Goal: Task Accomplishment & Management: Use online tool/utility

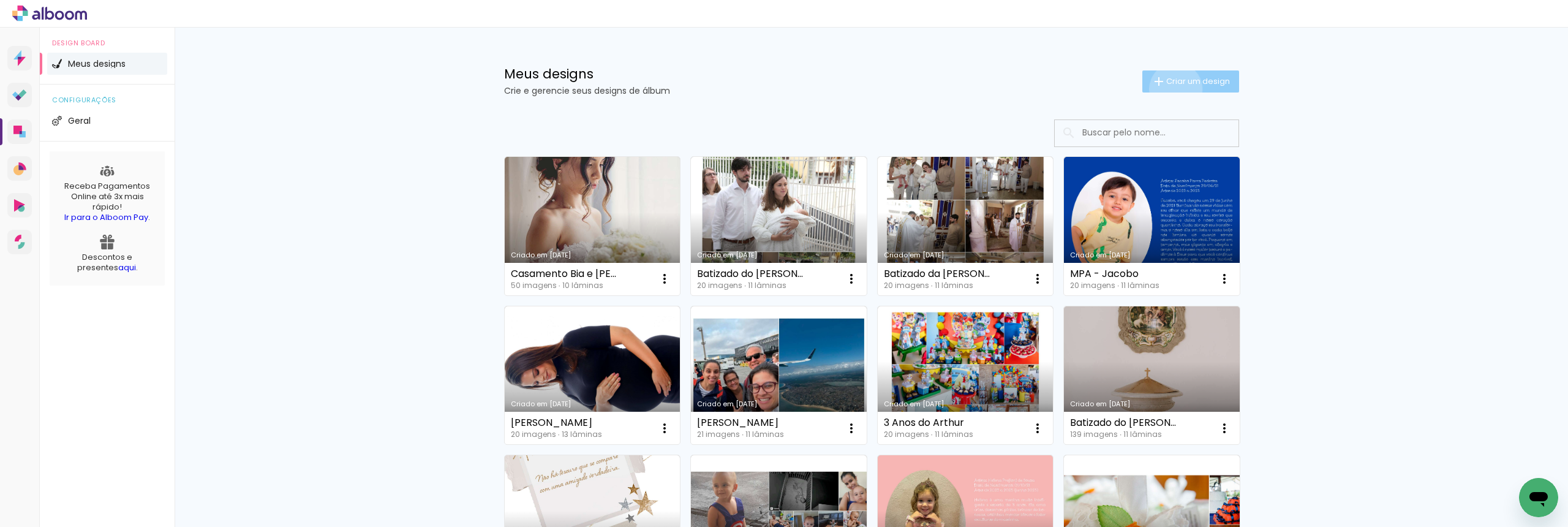
click at [1169, 89] on paper-button "Criar um design" at bounding box center [1190, 81] width 97 height 22
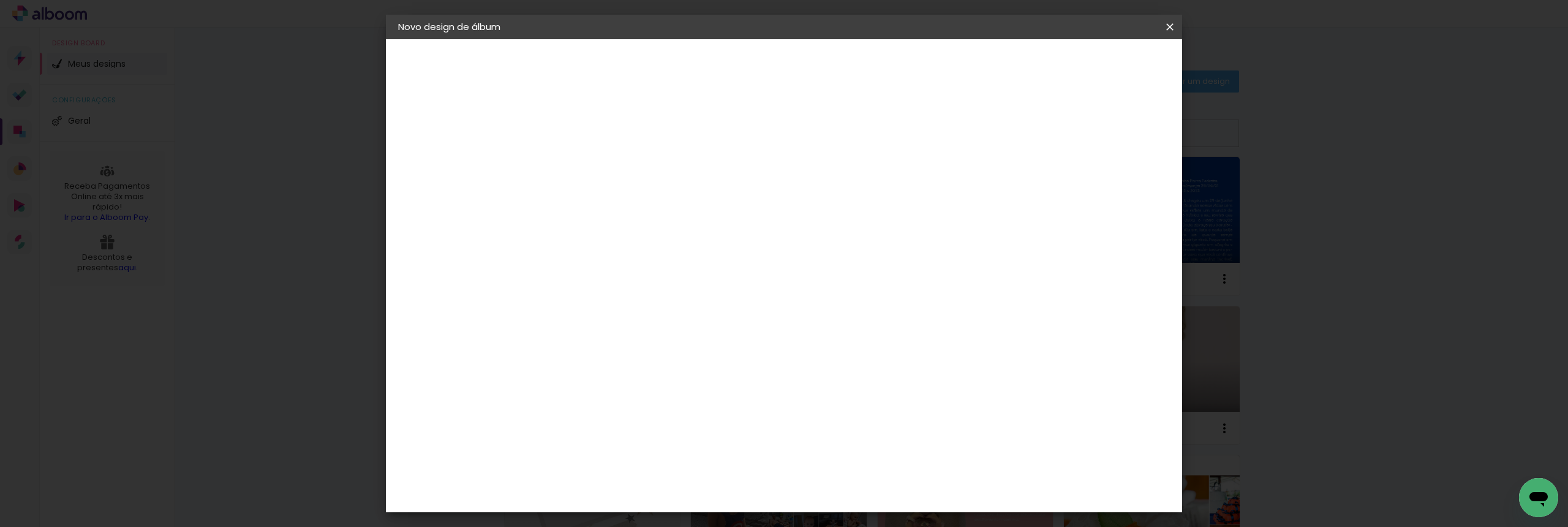
click at [598, 170] on input at bounding box center [598, 164] width 0 height 19
click at [598, 158] on input at bounding box center [598, 164] width 0 height 19
type input "1 Ano do João"
type paper-input "1 Ano do João"
click at [724, 57] on paper-button "Avançar" at bounding box center [694, 65] width 60 height 21
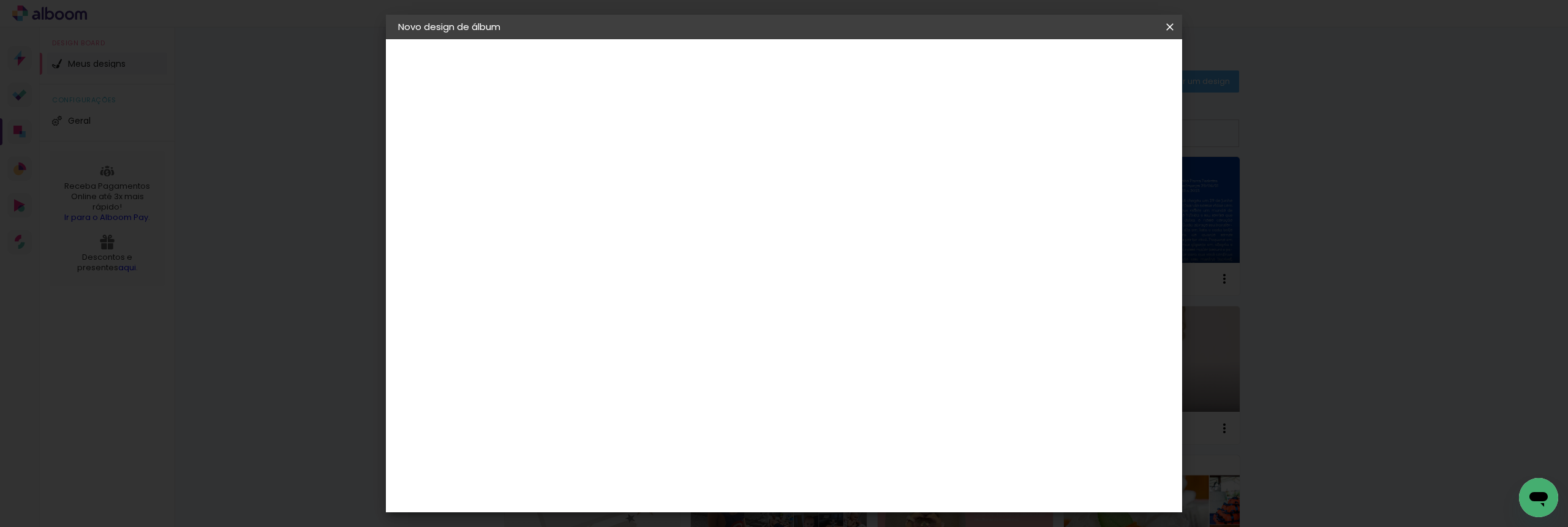
click at [692, 240] on input at bounding box center [630, 233] width 124 height 16
type input "go ima"
type paper-input "go ima"
click at [671, 288] on paper-item "Go image" at bounding box center [617, 279] width 108 height 32
click at [795, 71] on paper-button "Avançar" at bounding box center [765, 65] width 60 height 21
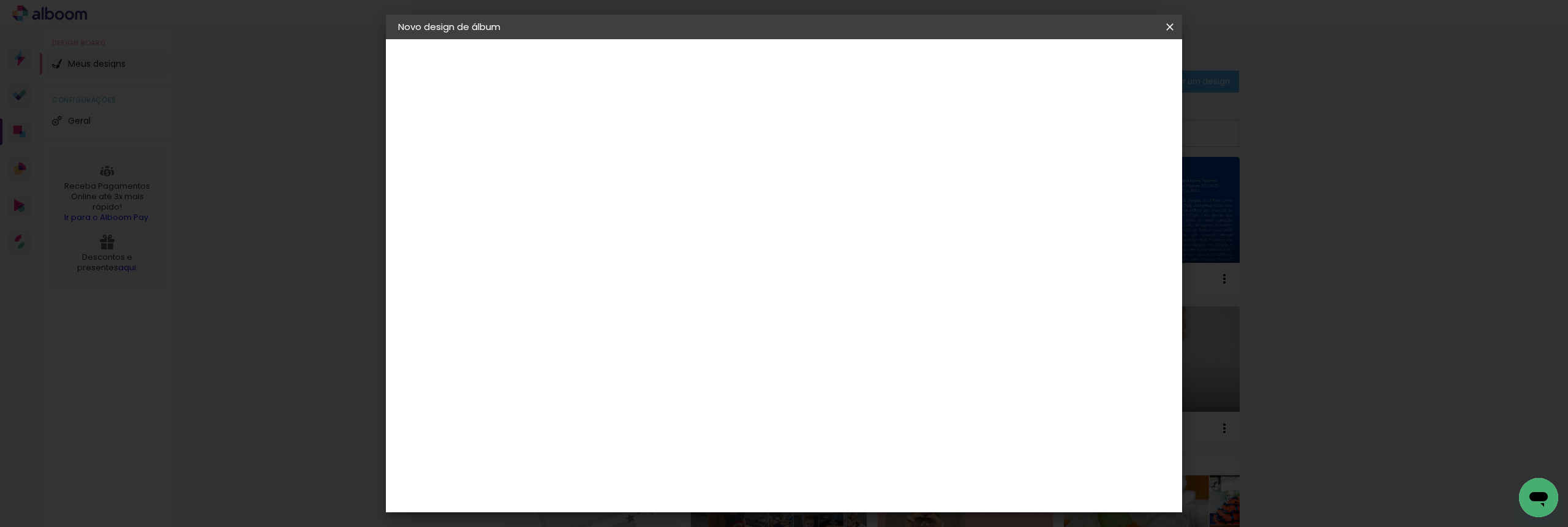
click at [646, 204] on input "text" at bounding box center [622, 213] width 48 height 19
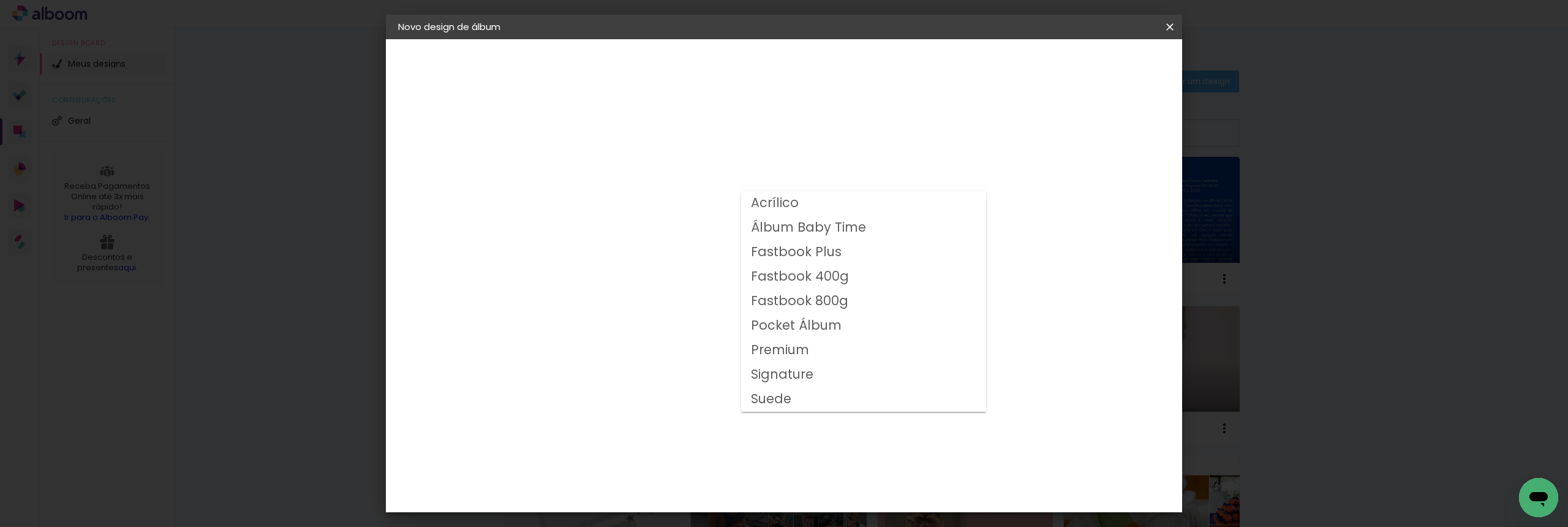
click at [0, 0] on slot "Fastbook 800g" at bounding box center [0, 0] width 0 height 0
type input "Fastbook 800g"
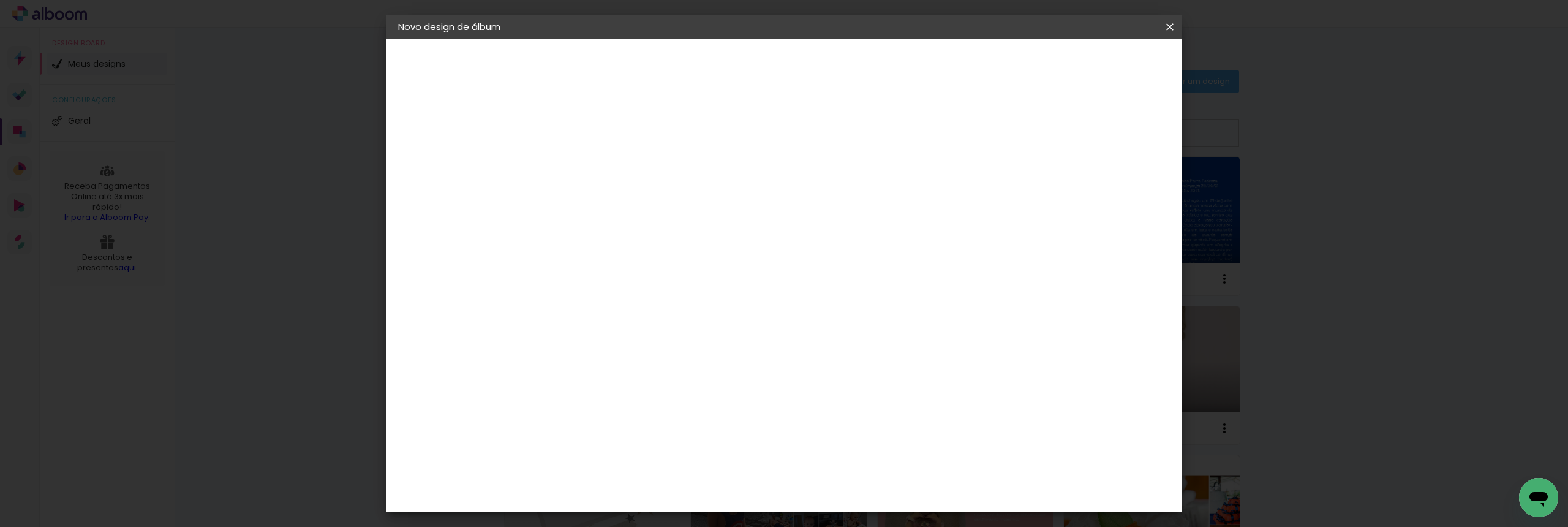
click at [681, 388] on span "30 × 25" at bounding box center [652, 405] width 57 height 33
click at [0, 0] on slot "Avançar" at bounding box center [0, 0] width 0 height 0
click at [1093, 61] on span "Iniciar design" at bounding box center [1065, 64] width 56 height 8
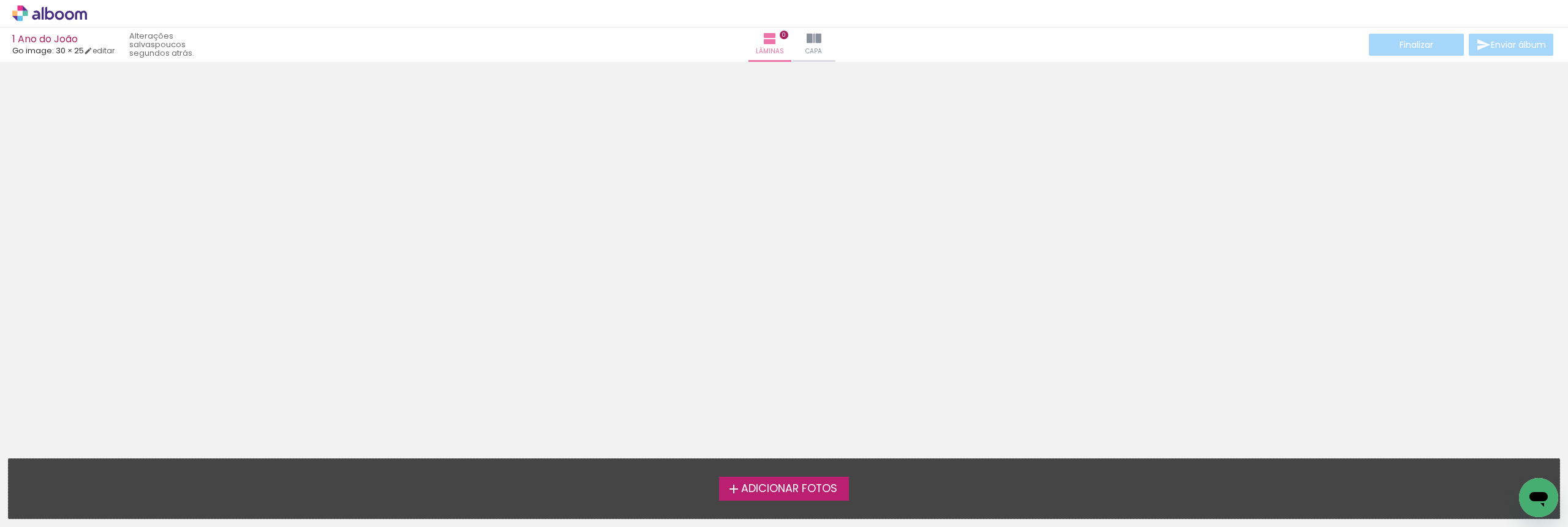
click at [766, 494] on span "Adicionar Fotos" at bounding box center [789, 489] width 96 height 11
click at [0, 0] on input "file" at bounding box center [0, 0] width 0 height 0
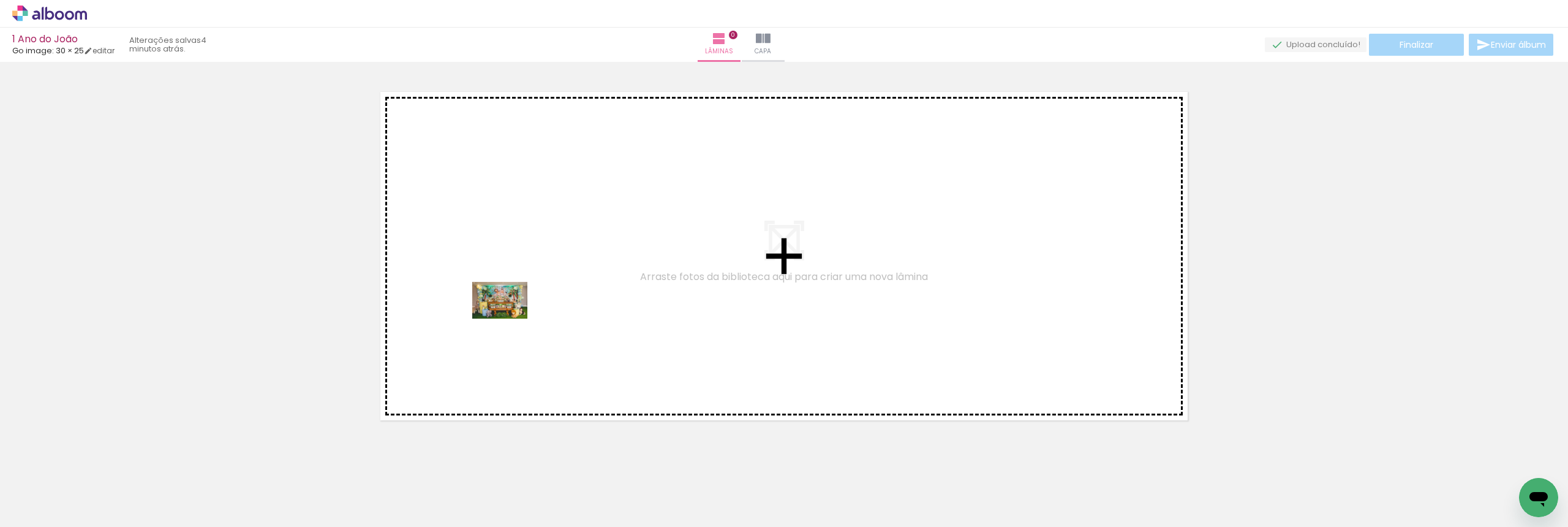
drag, startPoint x: 126, startPoint y: 491, endPoint x: 509, endPoint y: 319, distance: 419.8
click at [509, 319] on quentale-workspace at bounding box center [784, 263] width 1568 height 527
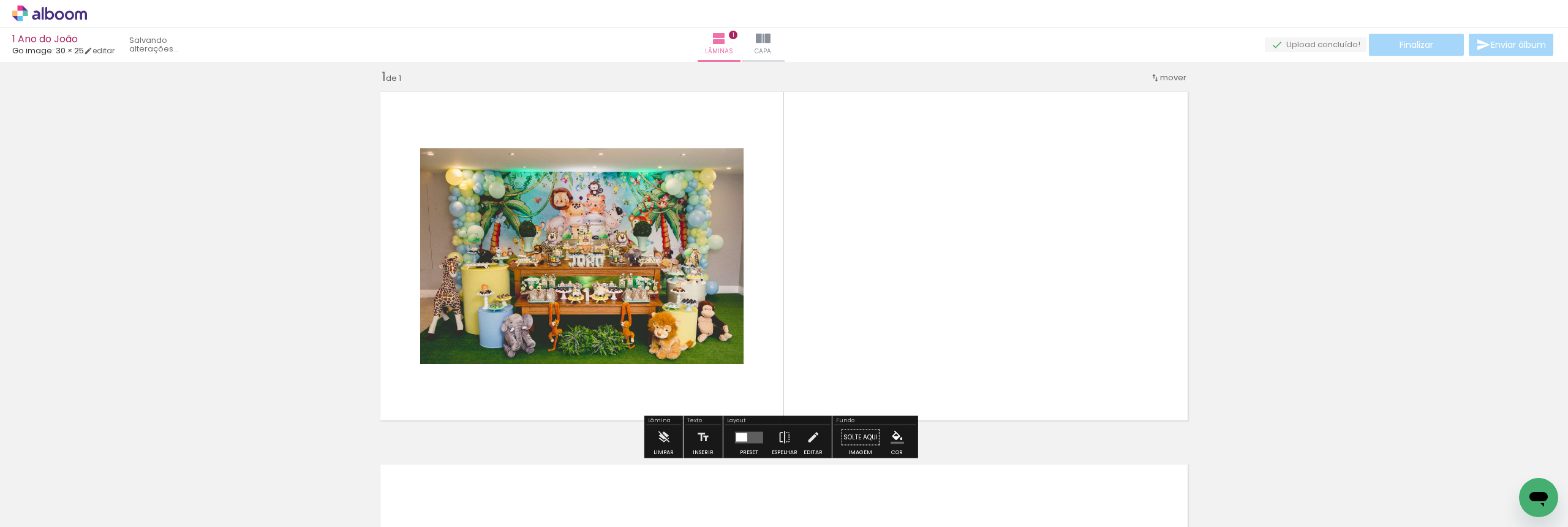
scroll to position [12, 0]
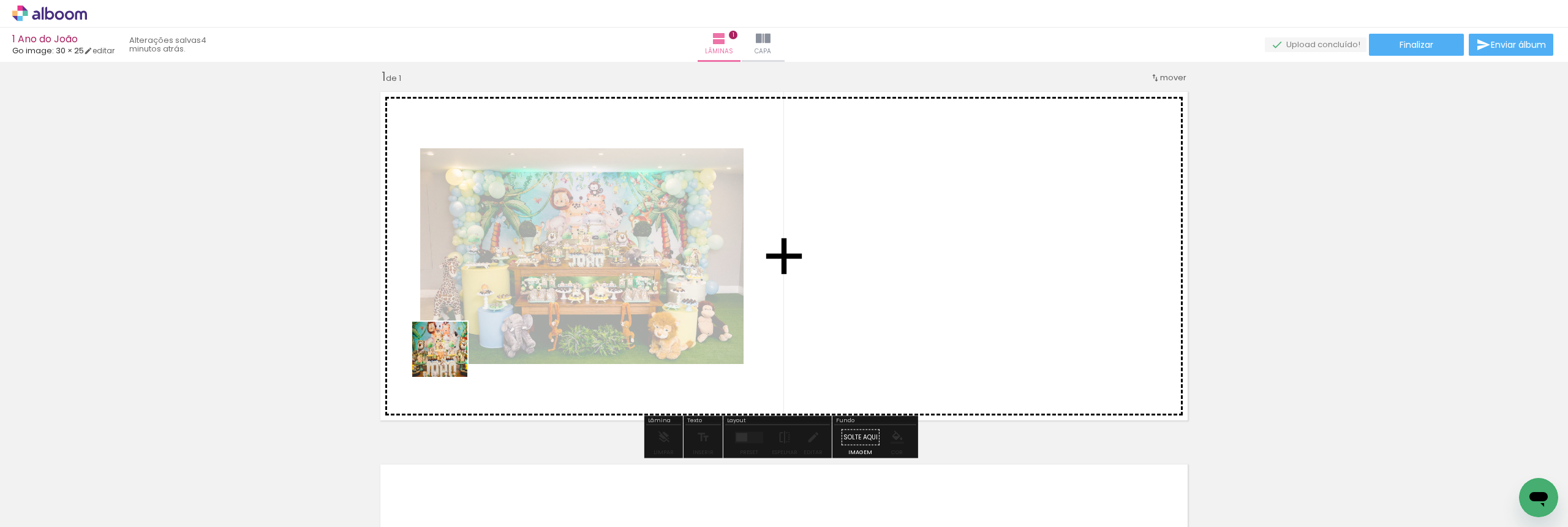
drag, startPoint x: 176, startPoint y: 498, endPoint x: 458, endPoint y: 356, distance: 315.7
click at [458, 356] on quentale-workspace at bounding box center [784, 263] width 1568 height 527
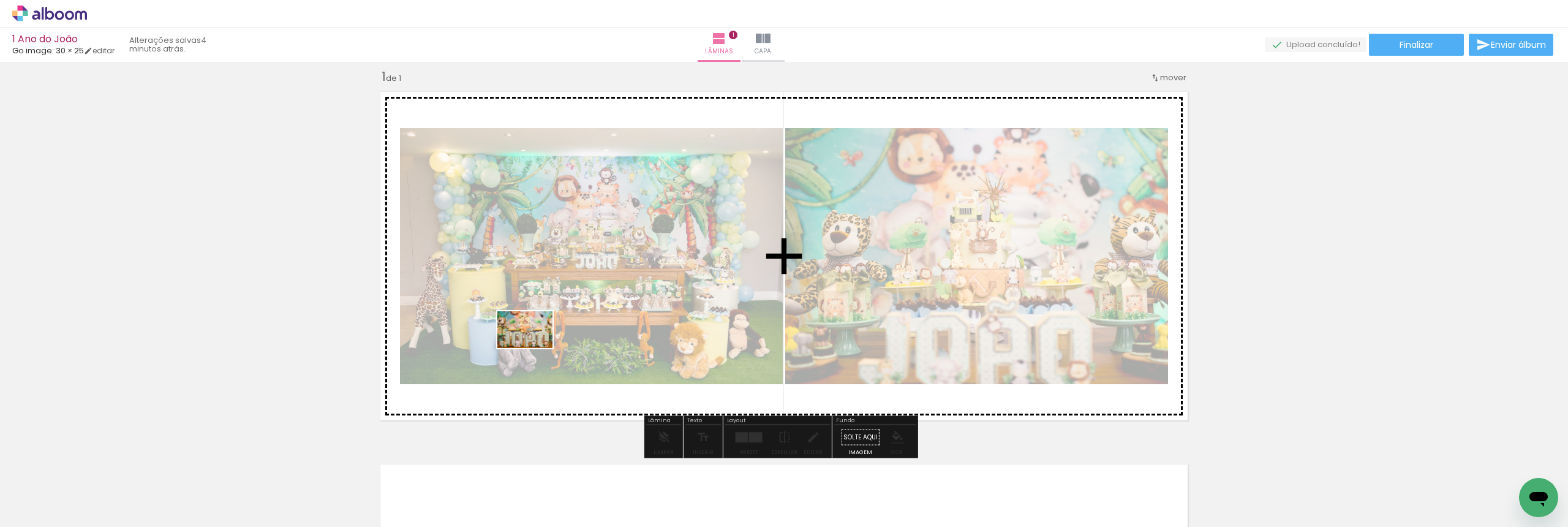
drag, startPoint x: 273, startPoint y: 487, endPoint x: 542, endPoint y: 345, distance: 304.2
click at [542, 345] on quentale-workspace at bounding box center [784, 263] width 1568 height 527
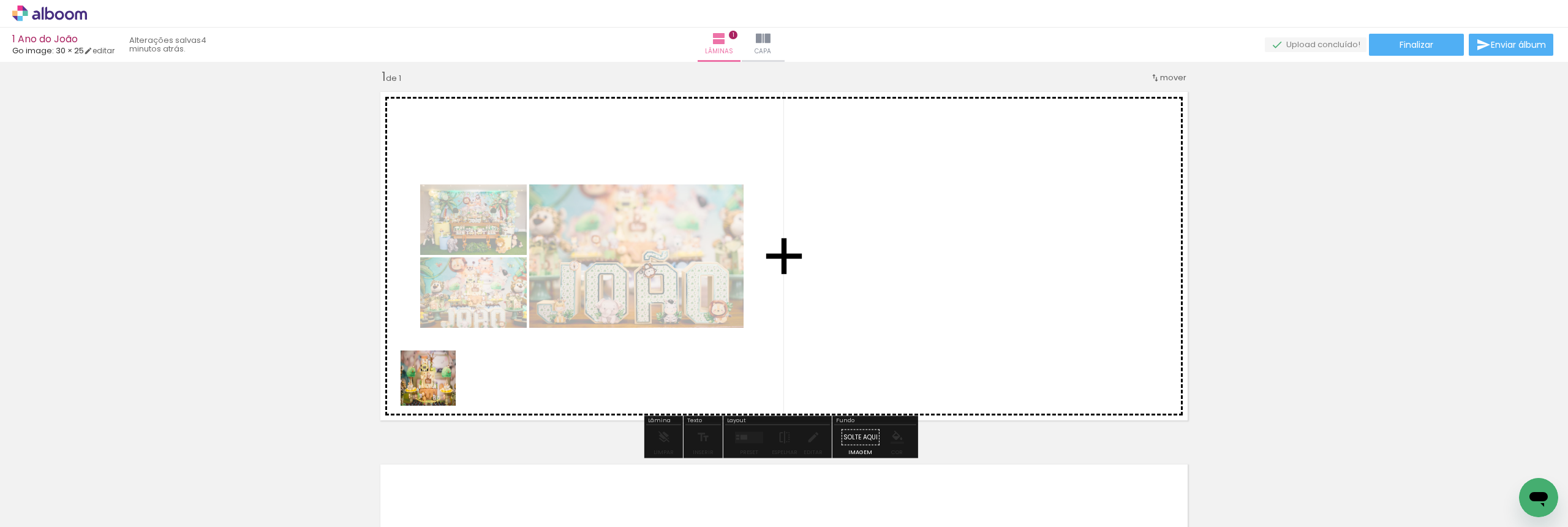
drag, startPoint x: 315, startPoint y: 494, endPoint x: 448, endPoint y: 384, distance: 172.6
click at [448, 384] on quentale-workspace at bounding box center [784, 263] width 1568 height 527
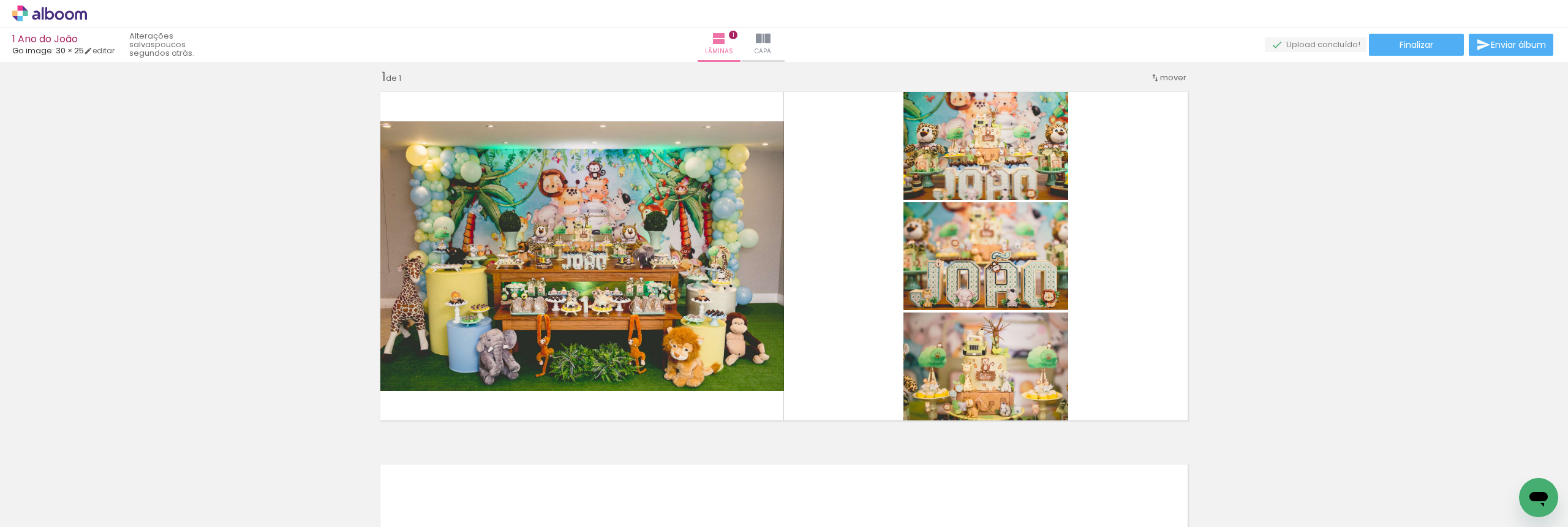
scroll to position [0, 51]
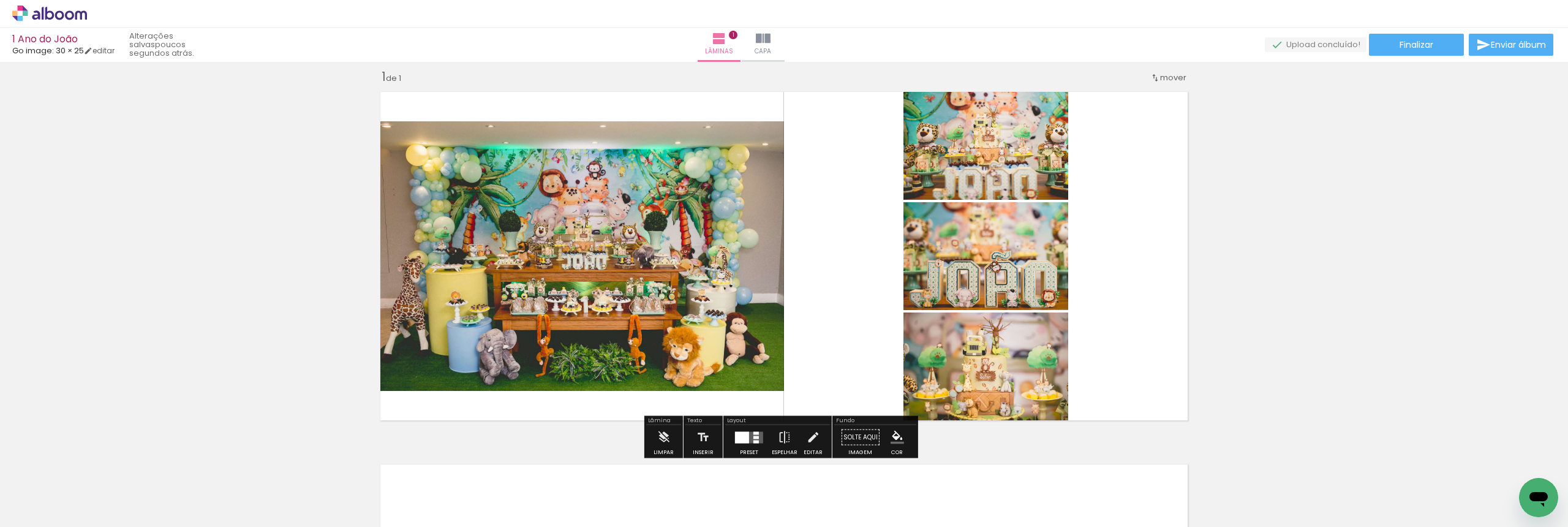
click at [741, 438] on div at bounding box center [742, 437] width 14 height 12
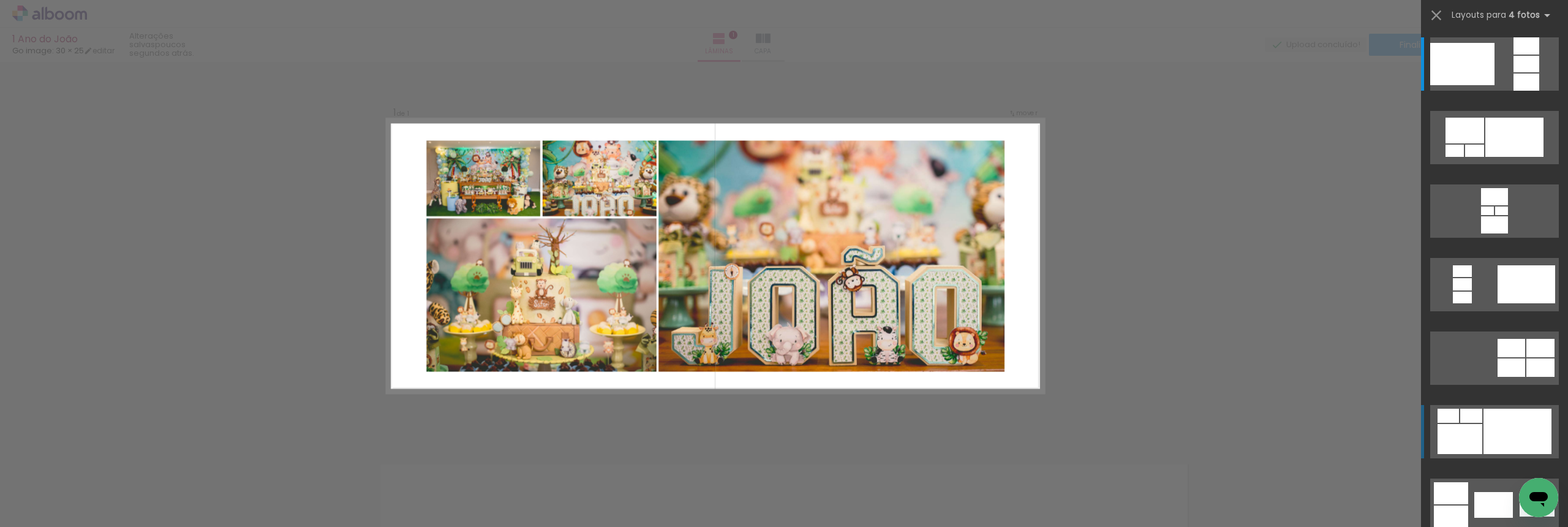
click at [1507, 426] on div at bounding box center [1517, 431] width 68 height 46
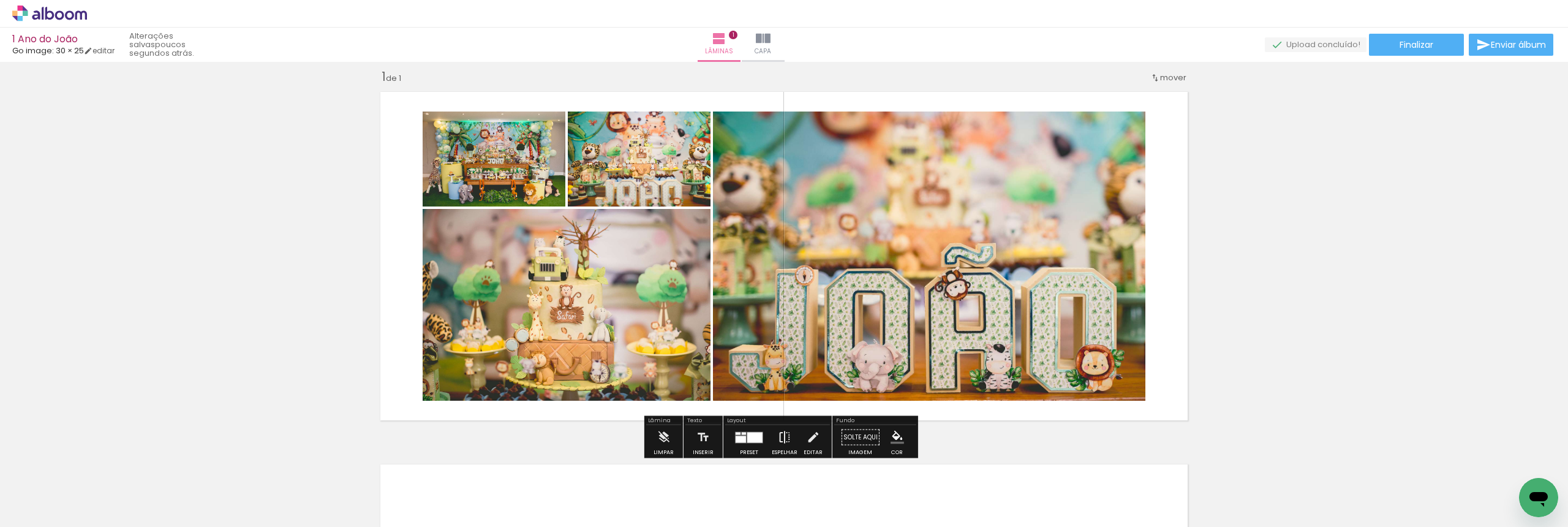
click at [782, 436] on iron-icon at bounding box center [785, 438] width 14 height 25
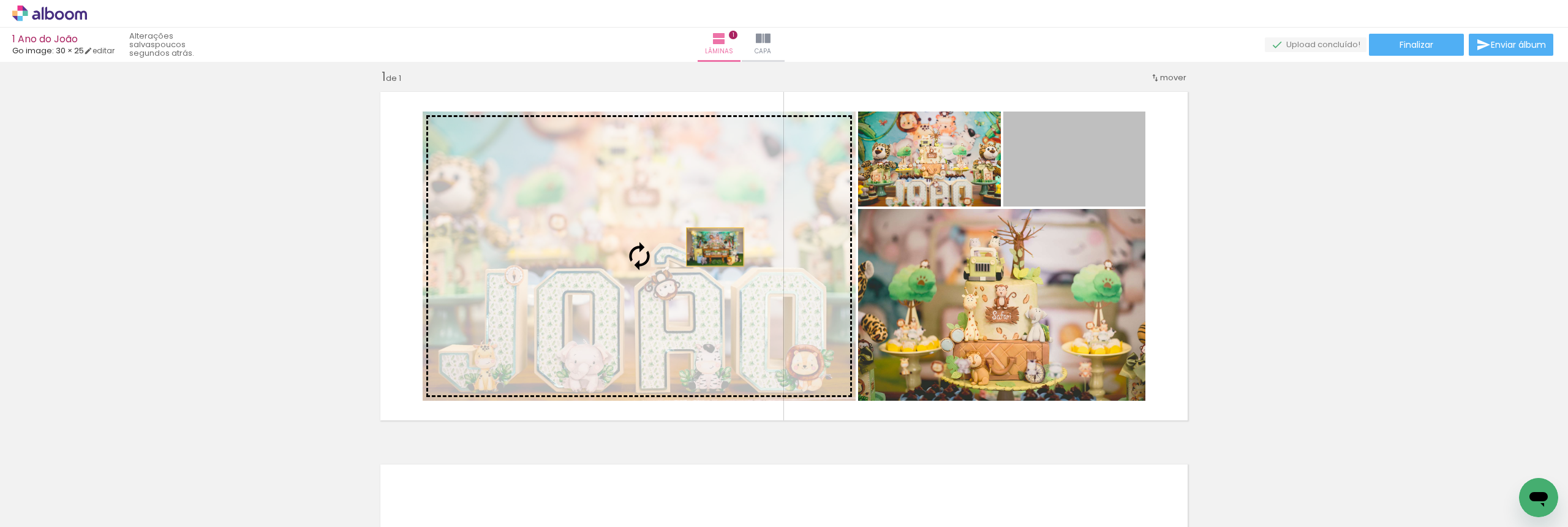
drag, startPoint x: 1085, startPoint y: 165, endPoint x: 710, endPoint y: 247, distance: 383.9
click at [0, 0] on slot at bounding box center [0, 0] width 0 height 0
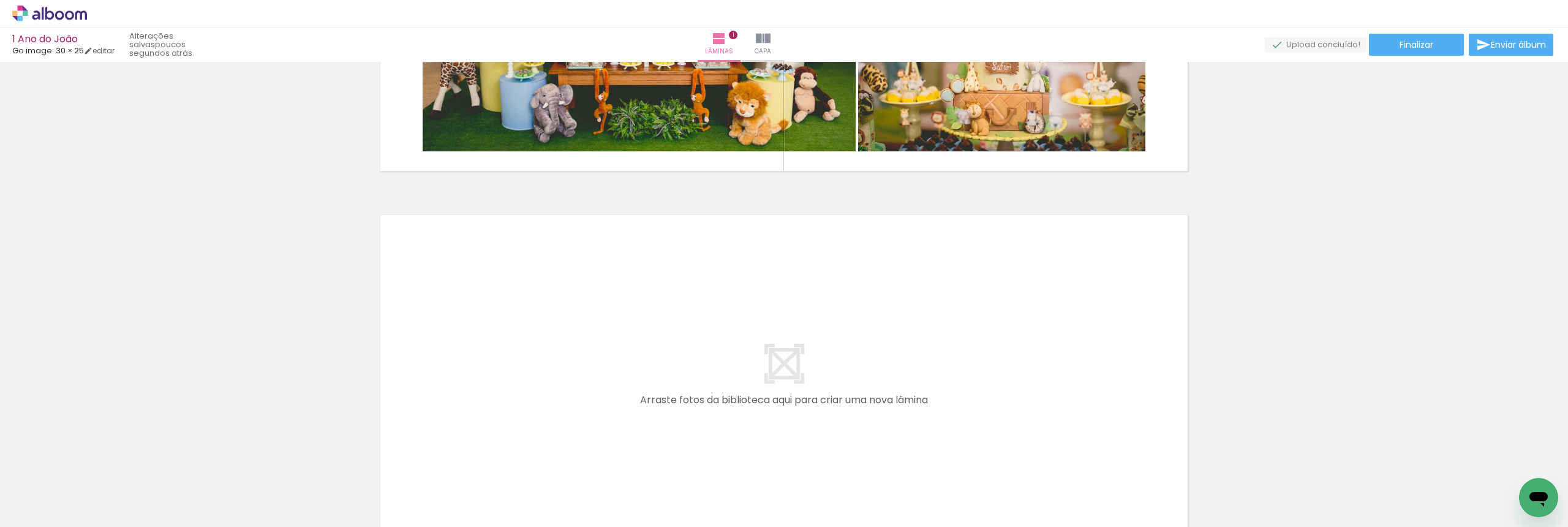
scroll to position [399, 0]
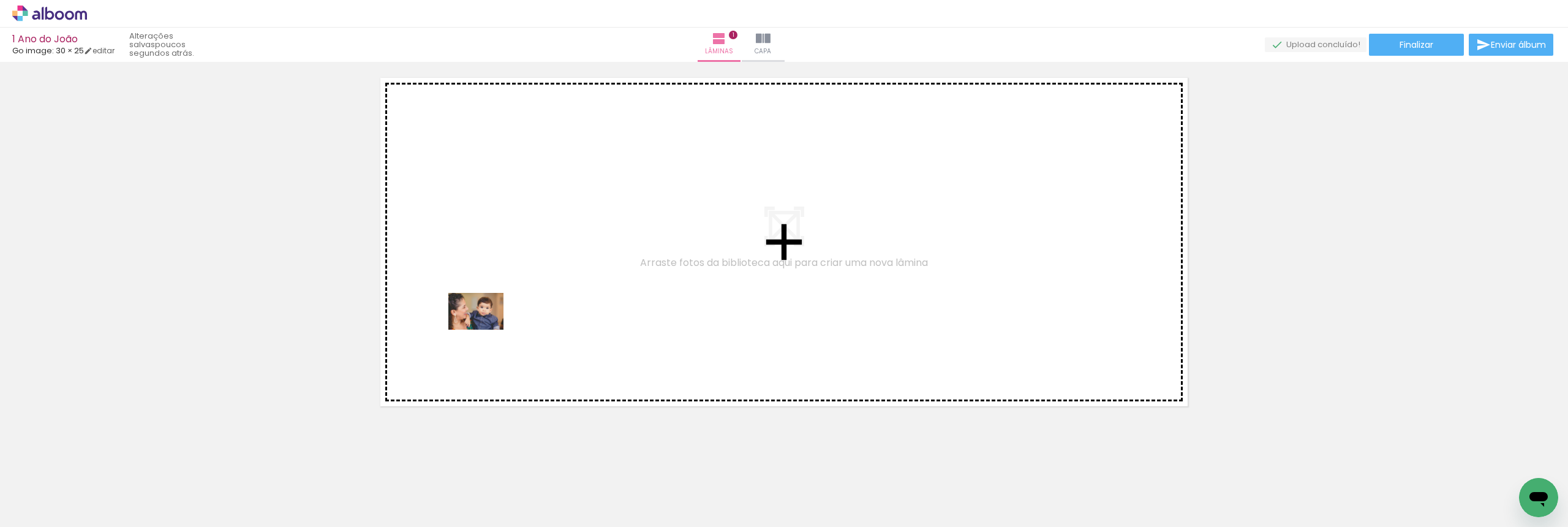
drag, startPoint x: 341, startPoint y: 495, endPoint x: 485, endPoint y: 330, distance: 219.0
click at [485, 330] on quentale-workspace at bounding box center [784, 263] width 1568 height 527
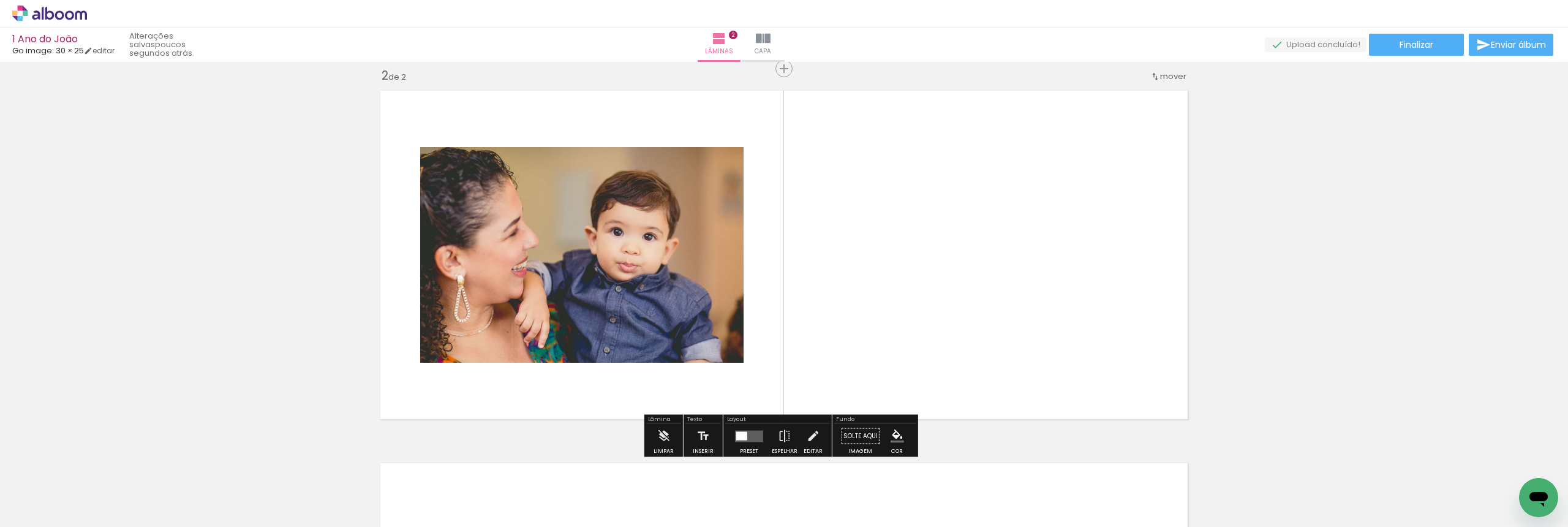
scroll to position [385, 0]
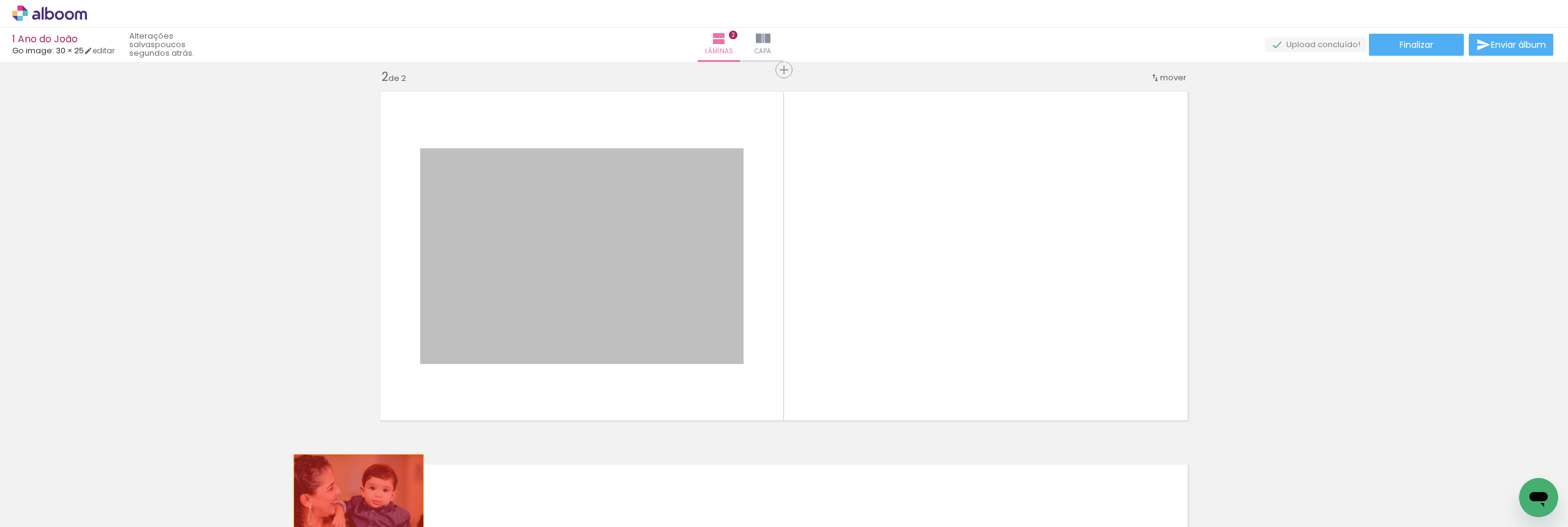
drag, startPoint x: 537, startPoint y: 278, endPoint x: 354, endPoint y: 497, distance: 285.4
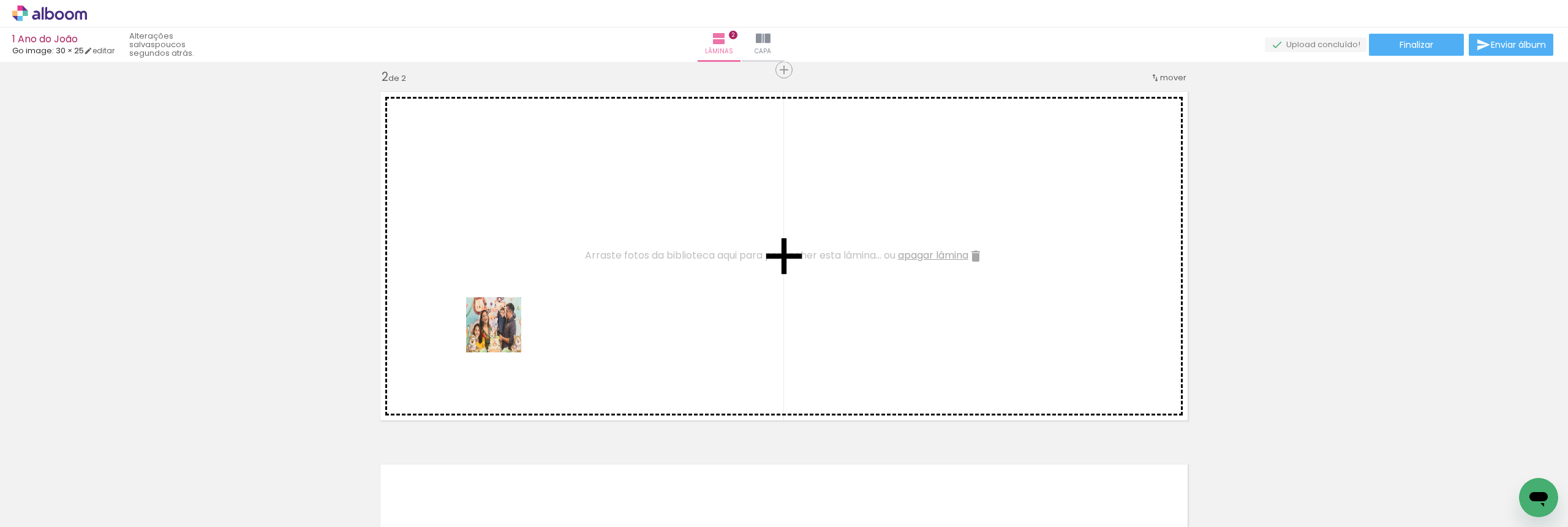
drag, startPoint x: 425, startPoint y: 489, endPoint x: 509, endPoint y: 326, distance: 183.4
click at [509, 326] on quentale-workspace at bounding box center [784, 263] width 1568 height 527
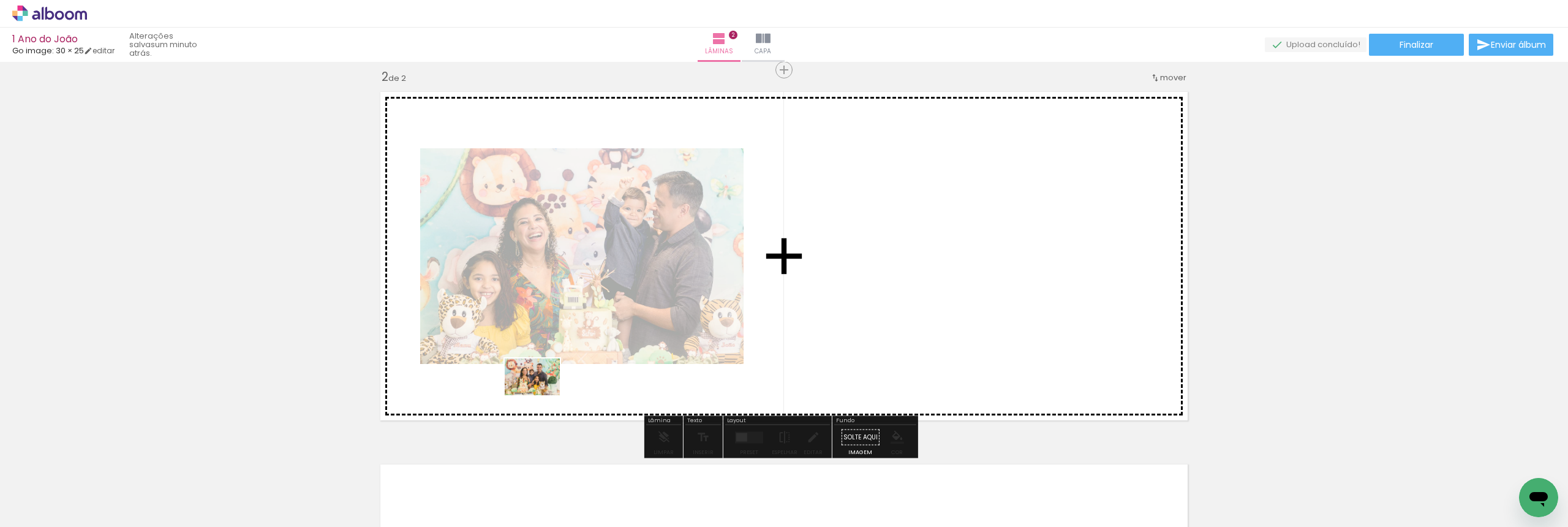
drag, startPoint x: 501, startPoint y: 491, endPoint x: 541, endPoint y: 395, distance: 104.0
click at [541, 395] on quentale-workspace at bounding box center [784, 263] width 1568 height 527
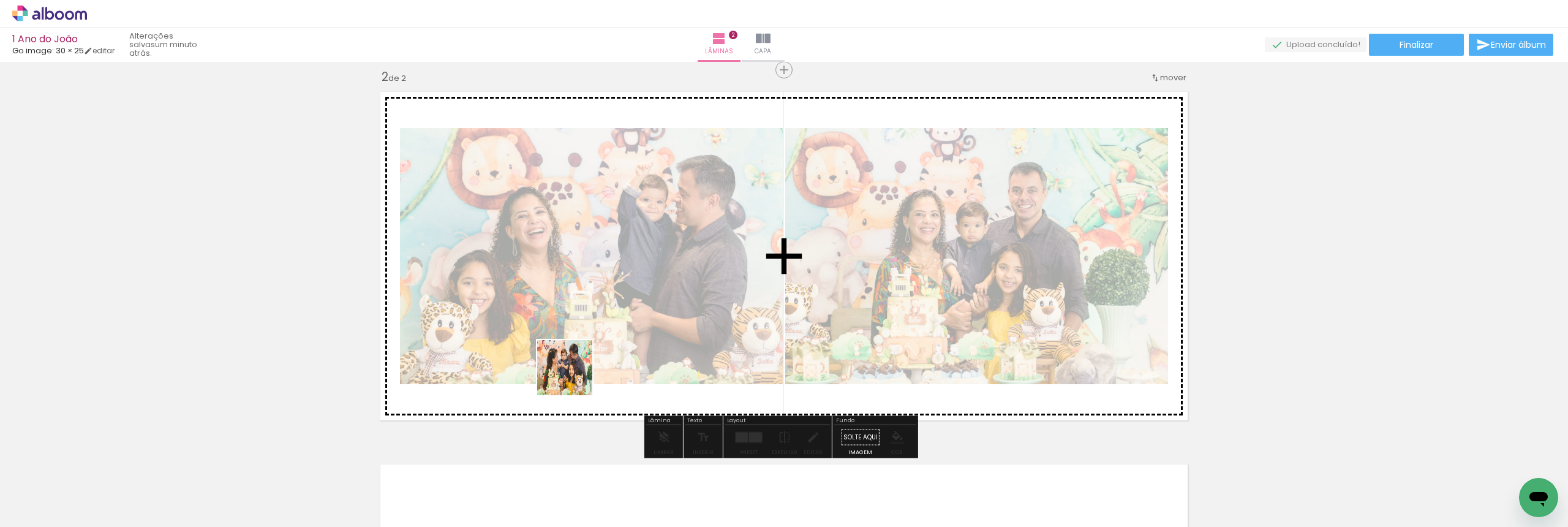
drag, startPoint x: 536, startPoint y: 501, endPoint x: 577, endPoint y: 373, distance: 134.4
click at [577, 373] on quentale-workspace at bounding box center [784, 263] width 1568 height 527
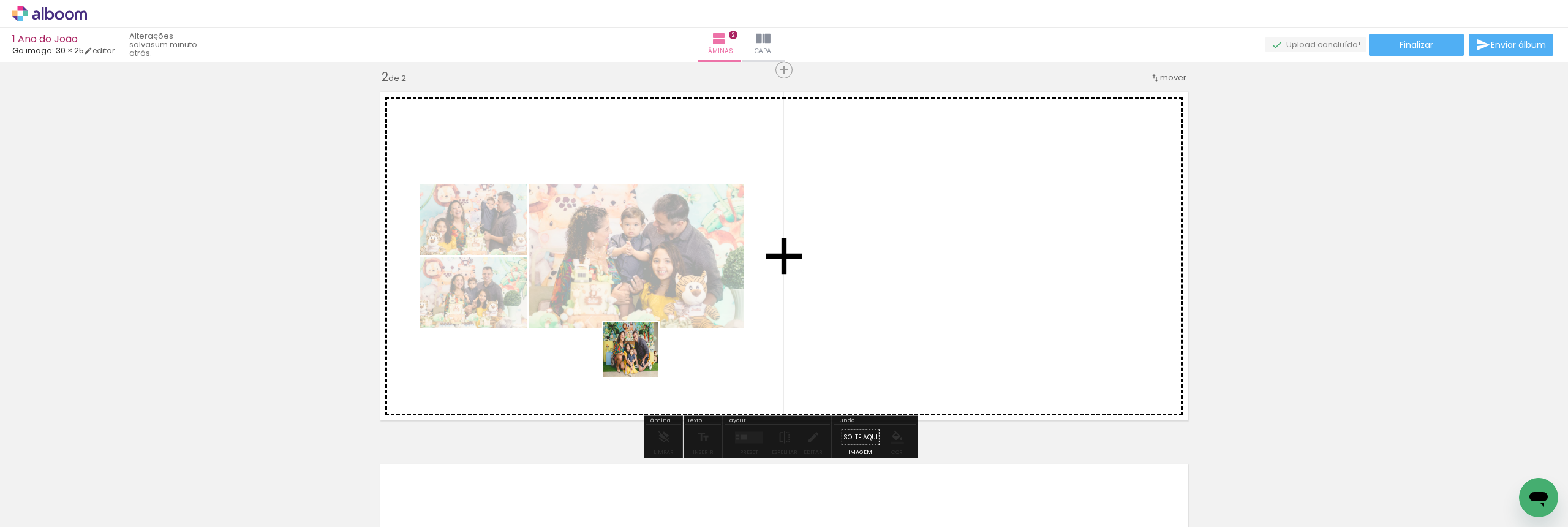
drag, startPoint x: 624, startPoint y: 476, endPoint x: 640, endPoint y: 357, distance: 120.1
click at [640, 357] on quentale-workspace at bounding box center [784, 263] width 1568 height 527
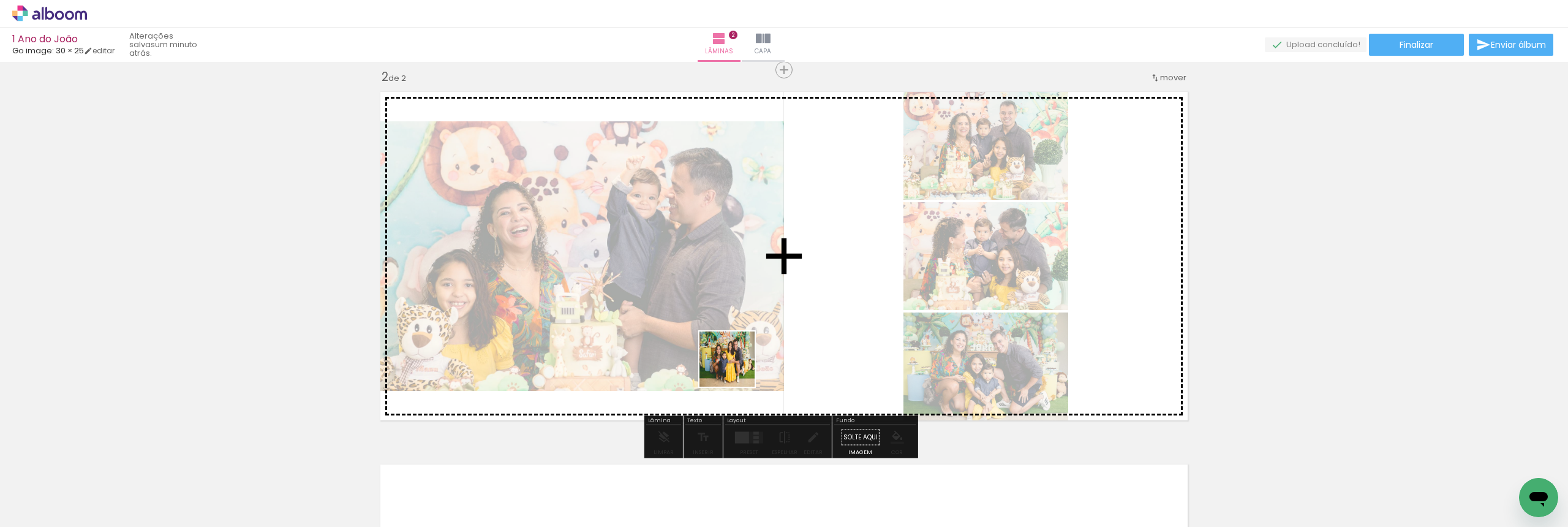
drag, startPoint x: 707, startPoint y: 488, endPoint x: 736, endPoint y: 368, distance: 123.5
click at [736, 368] on quentale-workspace at bounding box center [784, 263] width 1568 height 527
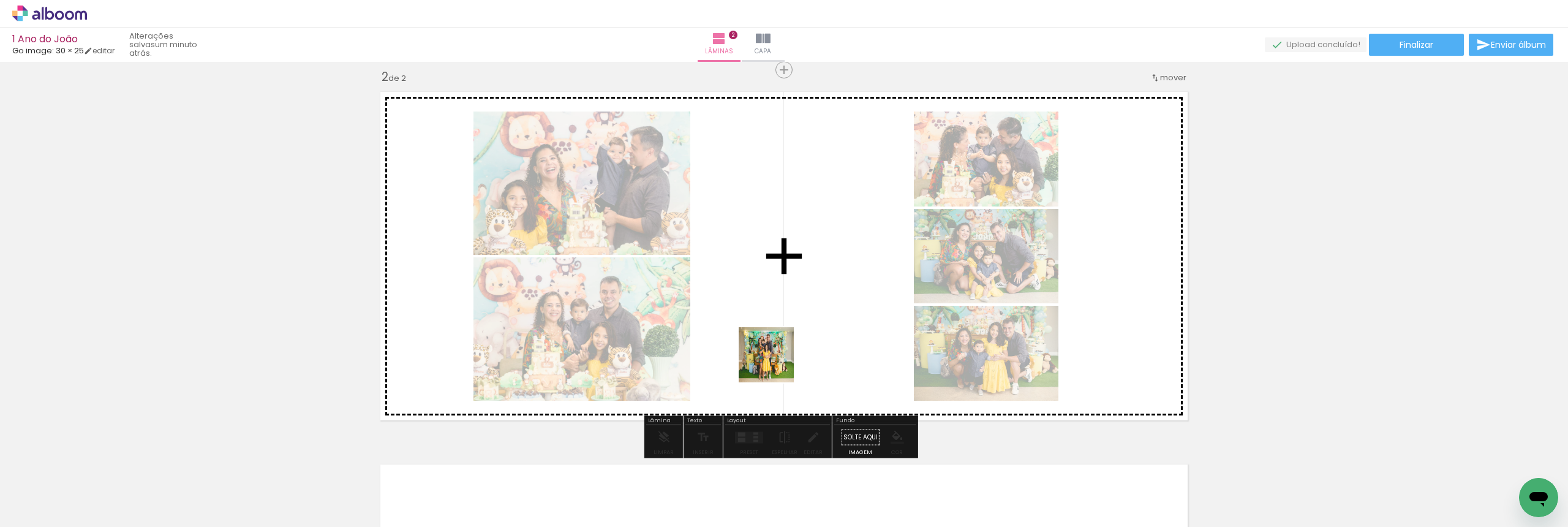
drag, startPoint x: 746, startPoint y: 486, endPoint x: 776, endPoint y: 364, distance: 125.6
click at [776, 364] on quentale-workspace at bounding box center [784, 263] width 1568 height 527
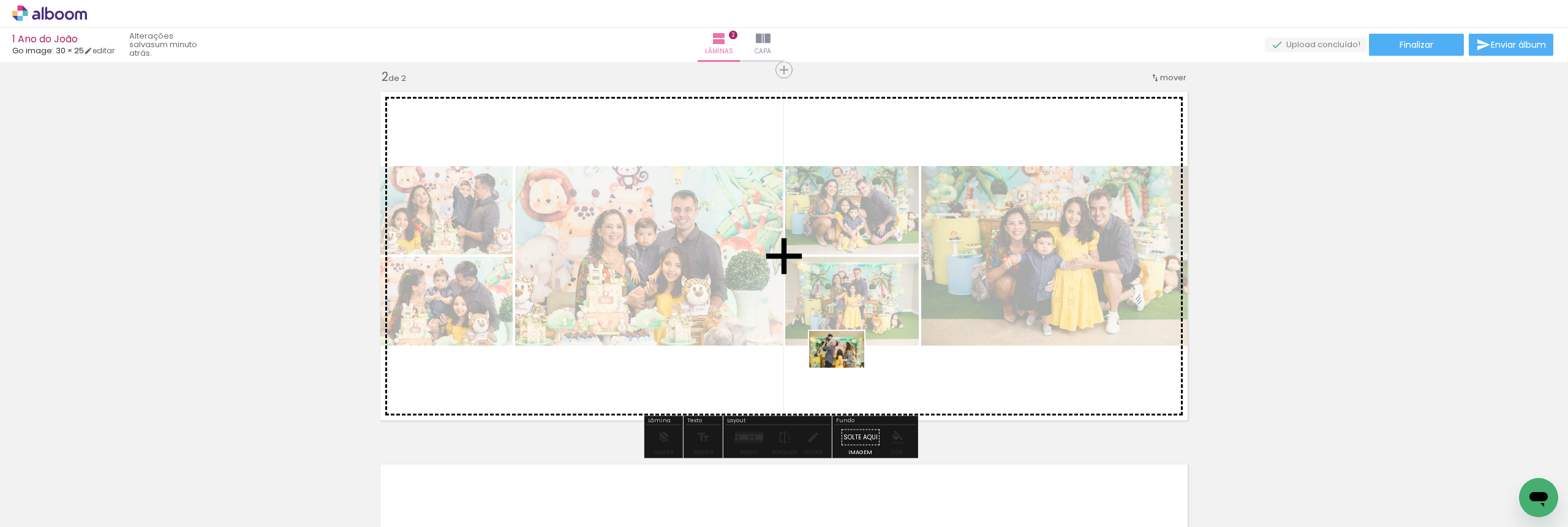
drag, startPoint x: 843, startPoint y: 477, endPoint x: 846, endPoint y: 367, distance: 110.0
click at [846, 367] on quentale-workspace at bounding box center [784, 263] width 1568 height 527
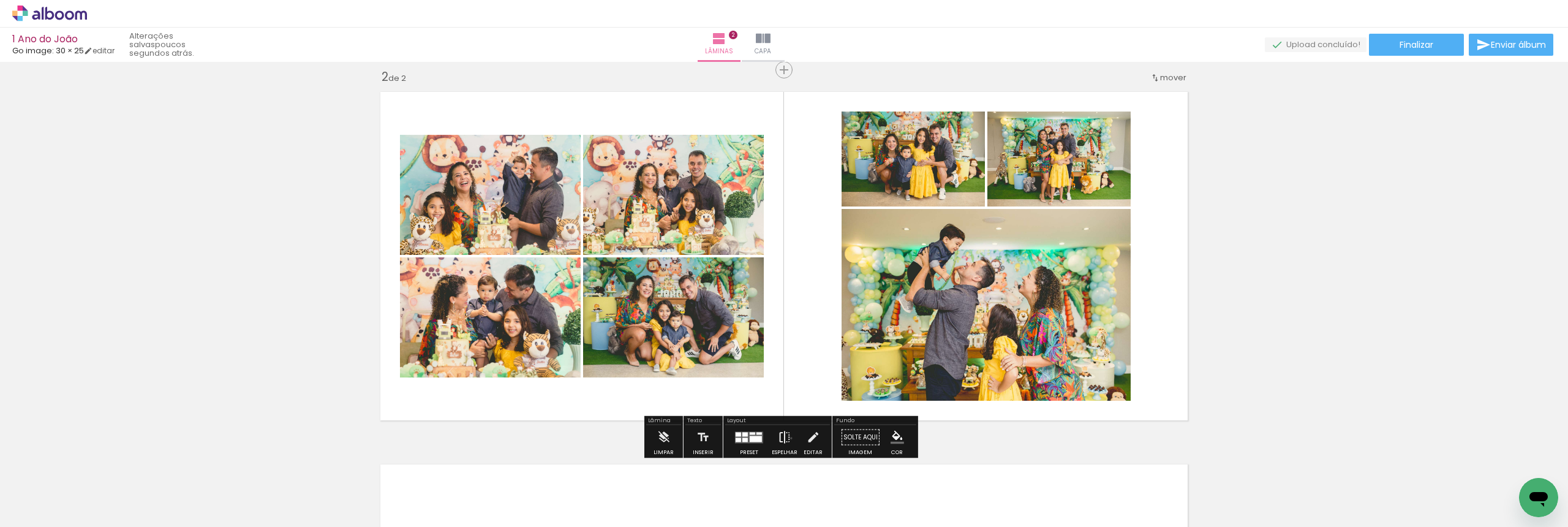
click at [789, 438] on paper-button "Espelhar" at bounding box center [784, 441] width 32 height 31
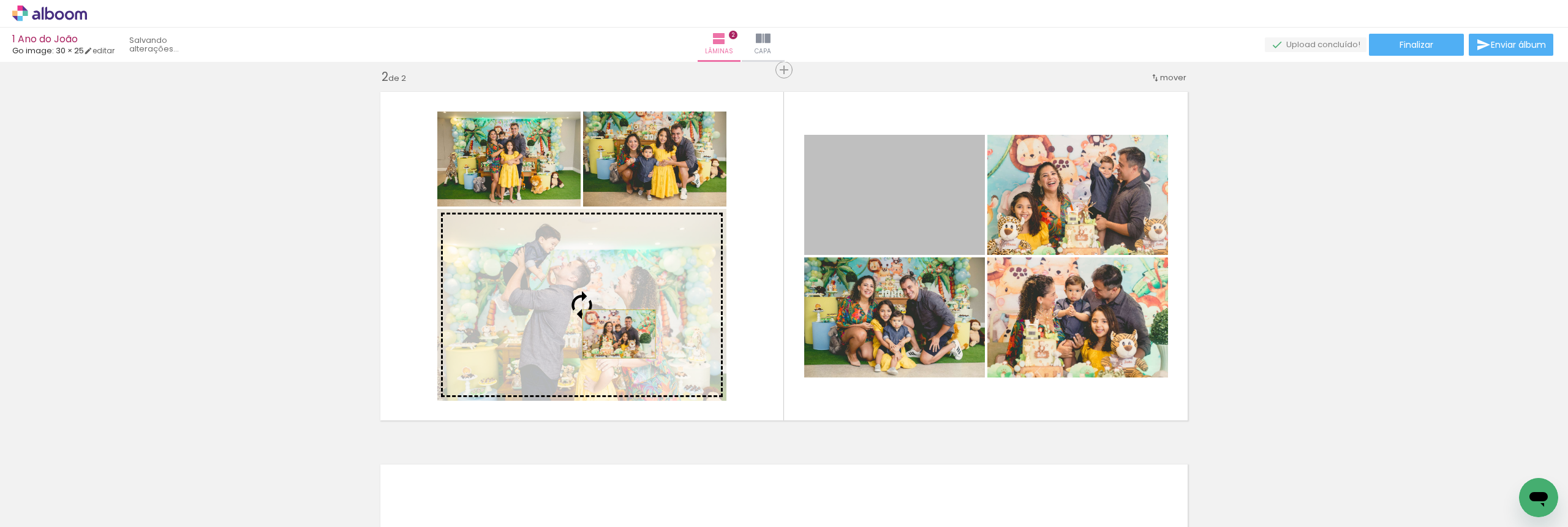
drag, startPoint x: 874, startPoint y: 221, endPoint x: 614, endPoint y: 334, distance: 283.5
click at [0, 0] on slot at bounding box center [0, 0] width 0 height 0
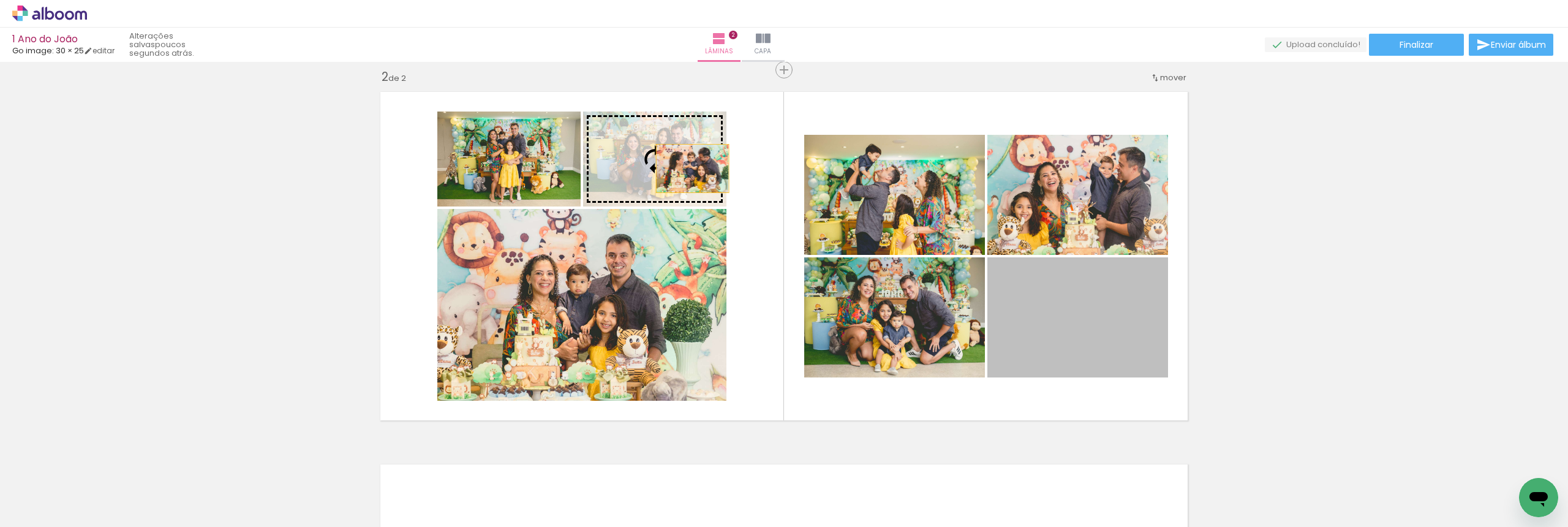
drag, startPoint x: 1050, startPoint y: 340, endPoint x: 688, endPoint y: 169, distance: 400.4
click at [0, 0] on slot at bounding box center [0, 0] width 0 height 0
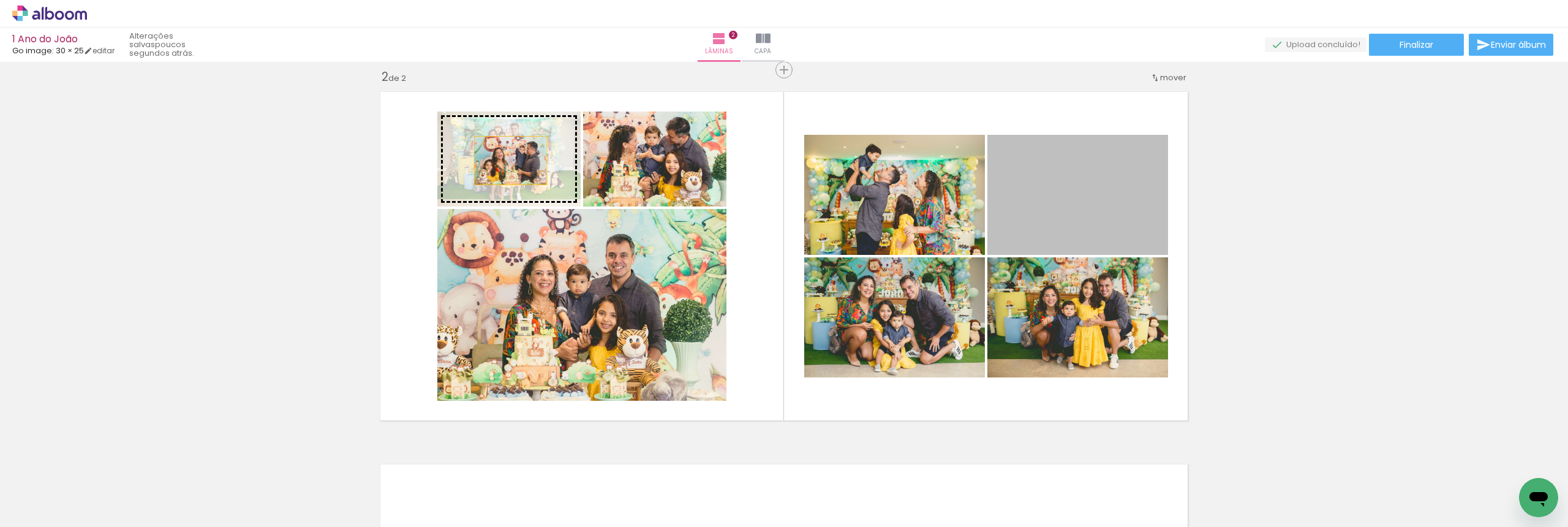
drag, startPoint x: 1057, startPoint y: 192, endPoint x: 505, endPoint y: 160, distance: 552.9
click at [0, 0] on slot at bounding box center [0, 0] width 0 height 0
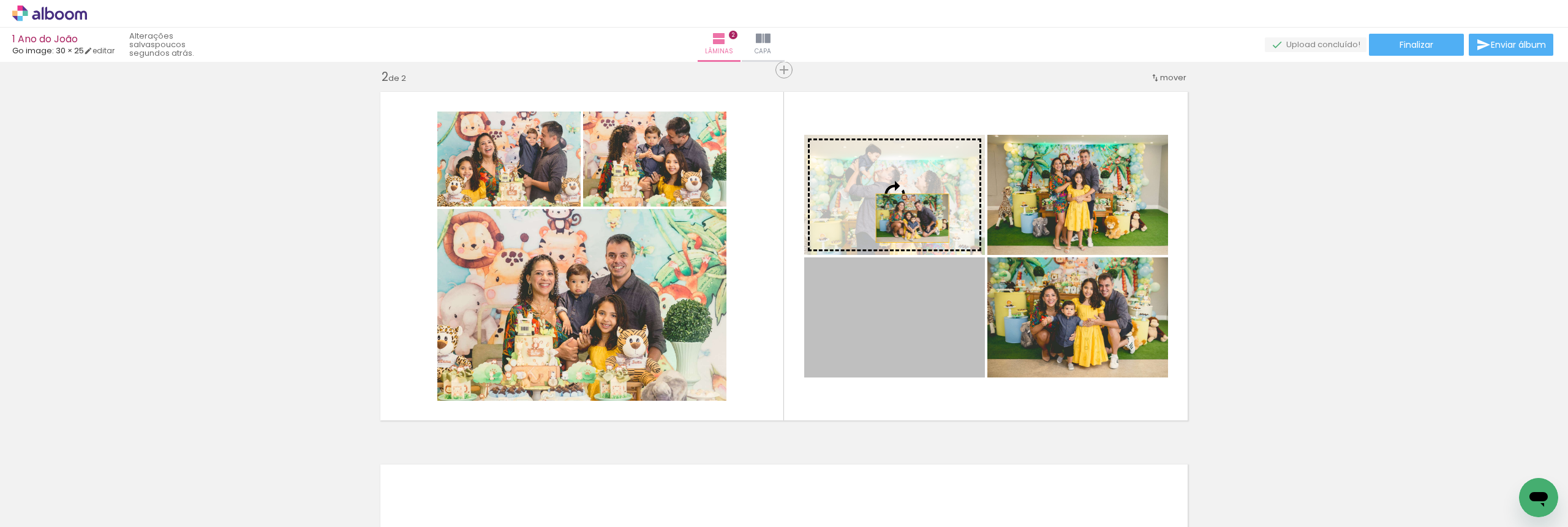
drag, startPoint x: 906, startPoint y: 340, endPoint x: 908, endPoint y: 218, distance: 122.0
click at [0, 0] on slot at bounding box center [0, 0] width 0 height 0
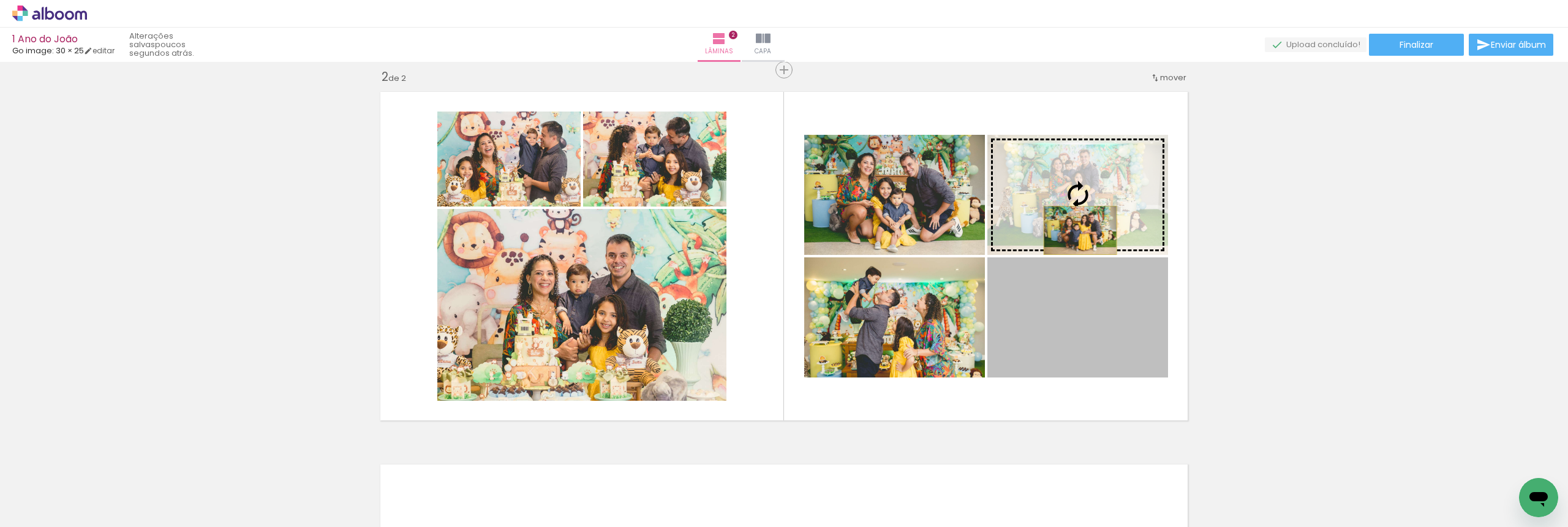
drag, startPoint x: 1078, startPoint y: 329, endPoint x: 1076, endPoint y: 231, distance: 98.0
click at [0, 0] on slot at bounding box center [0, 0] width 0 height 0
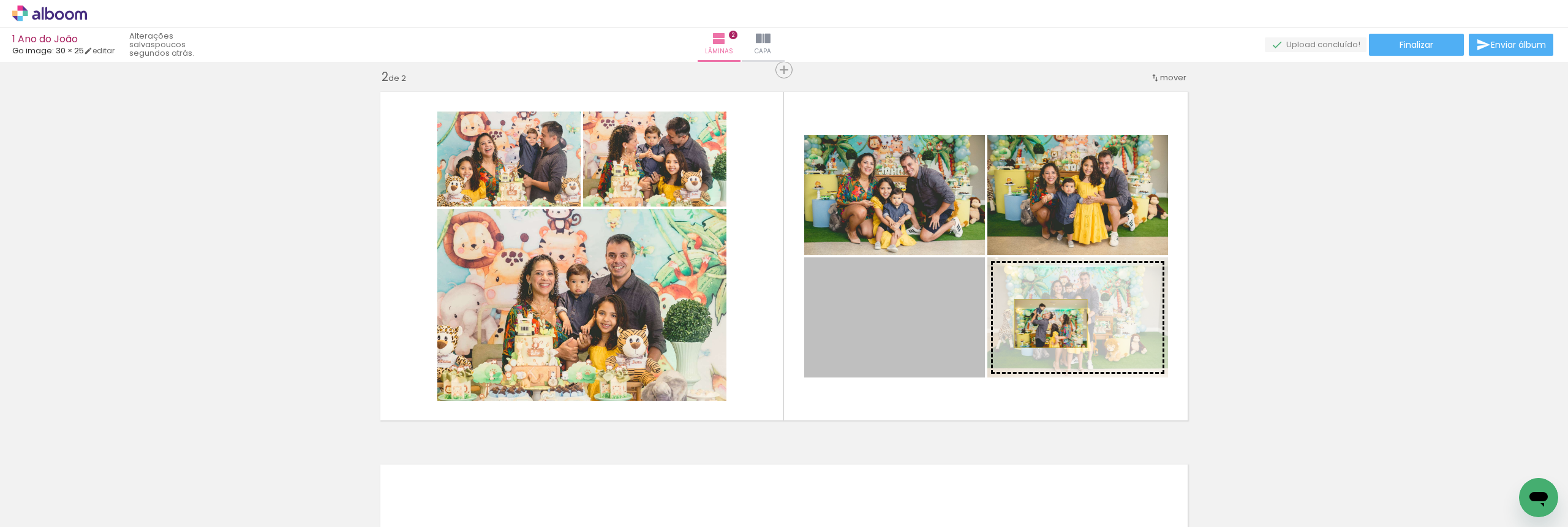
drag, startPoint x: 905, startPoint y: 325, endPoint x: 1046, endPoint y: 324, distance: 141.0
click at [0, 0] on slot at bounding box center [0, 0] width 0 height 0
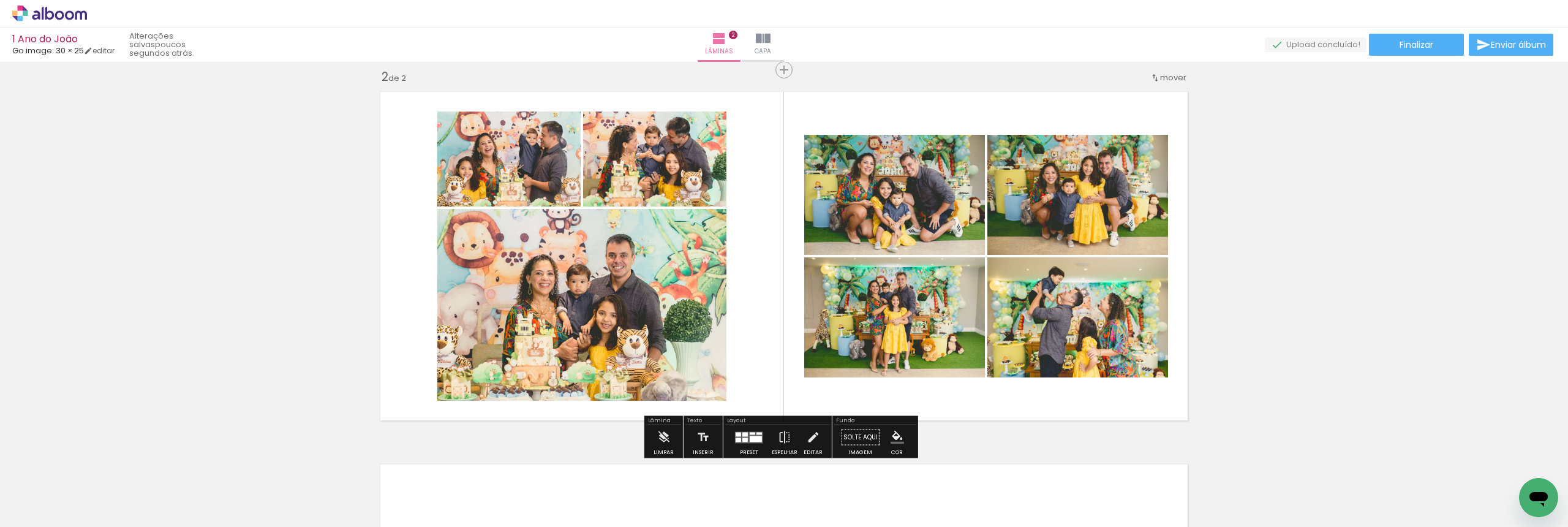
click at [1250, 309] on div "Inserir lâmina 1 de 2 Inserir lâmina 2 de 2" at bounding box center [784, 240] width 1568 height 1118
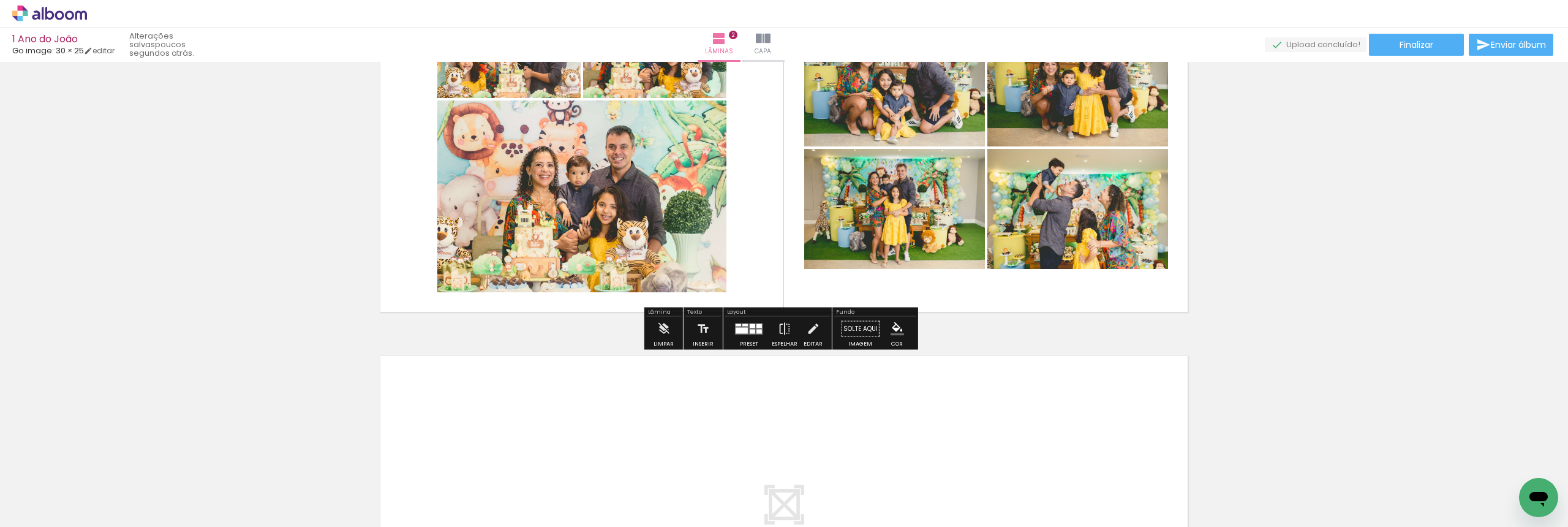
scroll to position [388, 0]
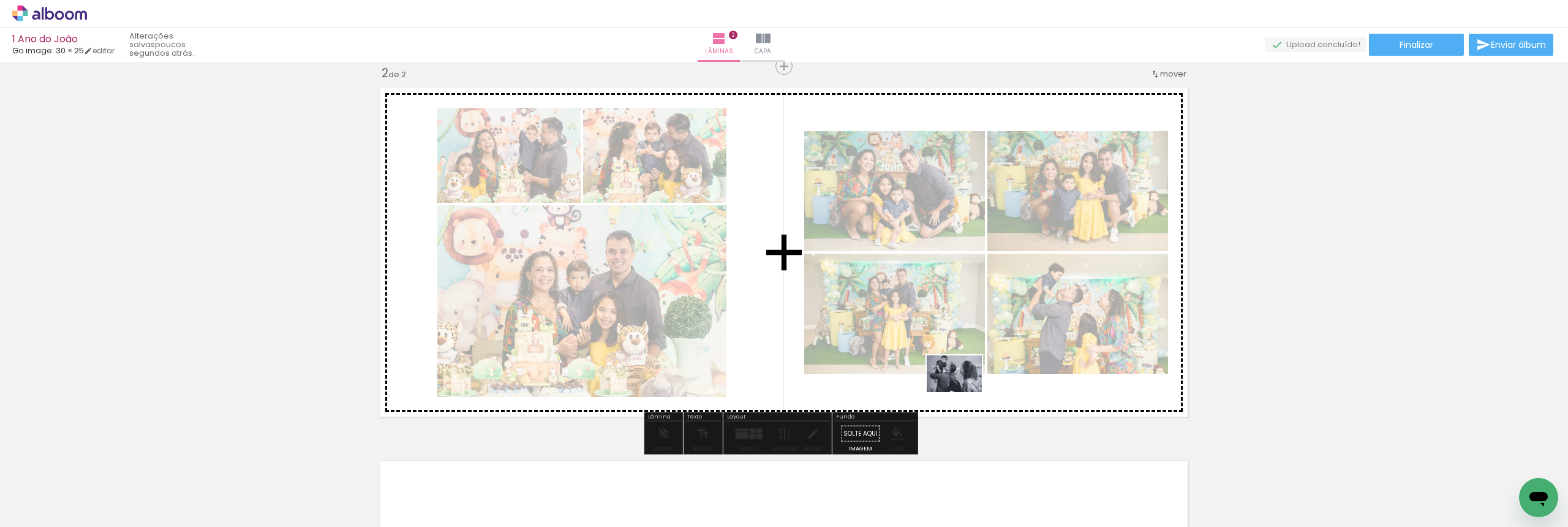
drag, startPoint x: 945, startPoint y: 493, endPoint x: 968, endPoint y: 409, distance: 87.1
click at [964, 392] on quentale-workspace at bounding box center [784, 263] width 1568 height 527
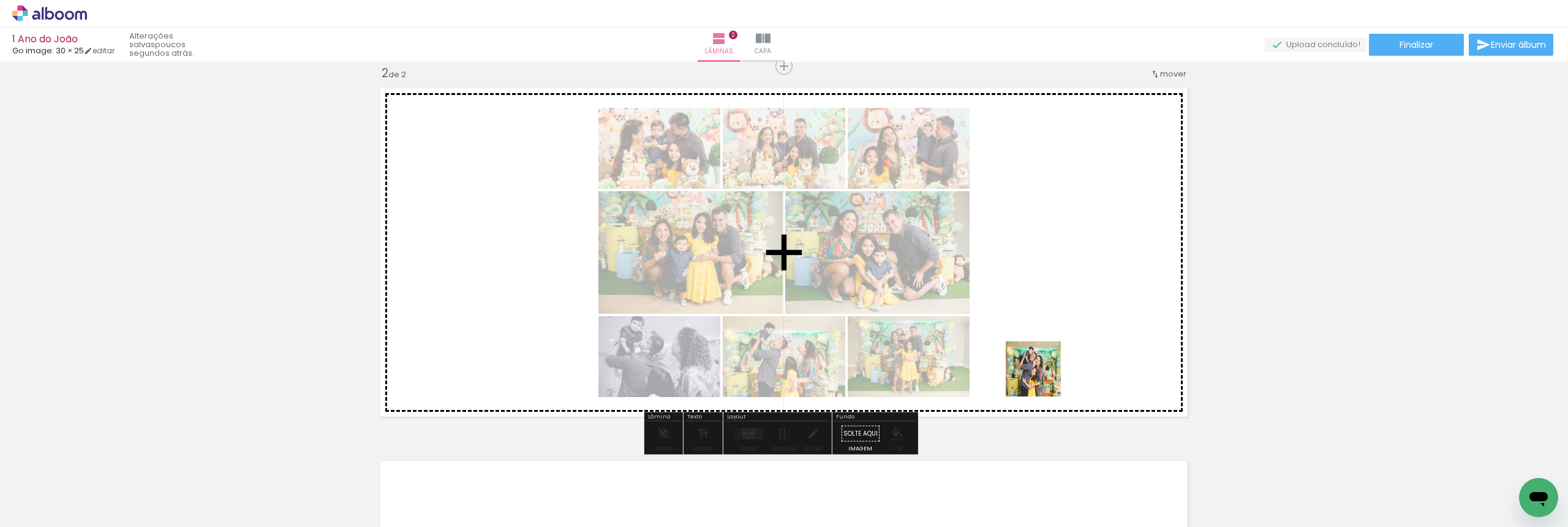
drag, startPoint x: 1022, startPoint y: 499, endPoint x: 1045, endPoint y: 367, distance: 134.0
click at [1045, 367] on quentale-workspace at bounding box center [784, 263] width 1568 height 527
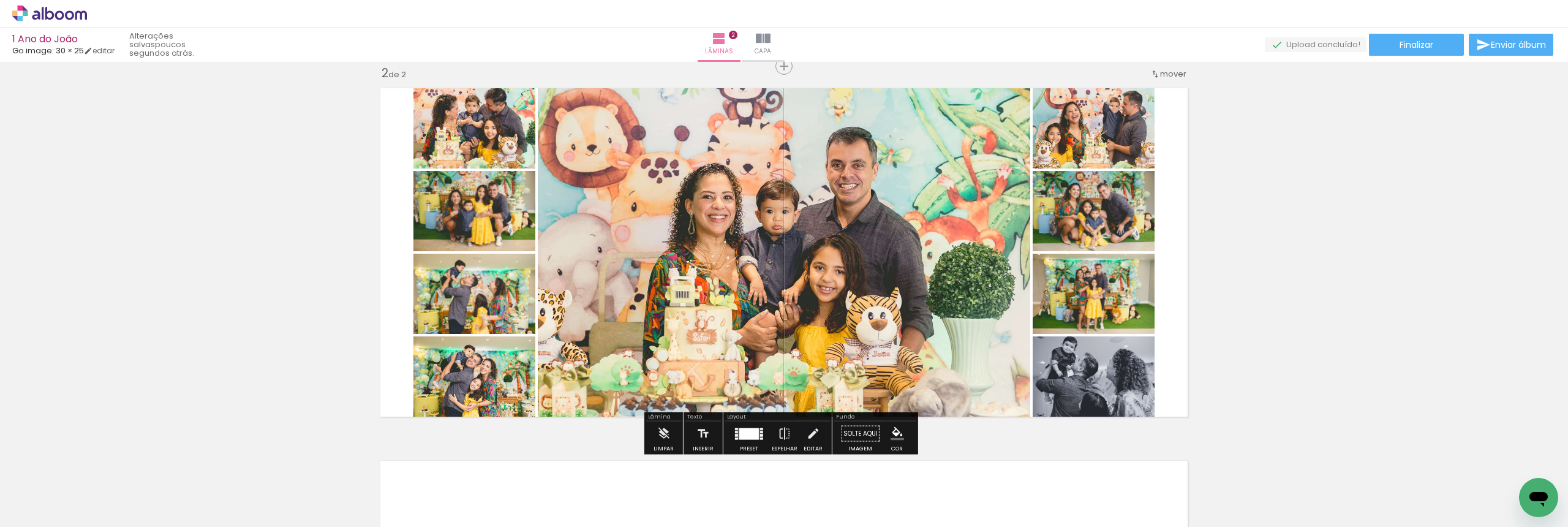
click at [738, 444] on div at bounding box center [749, 434] width 33 height 25
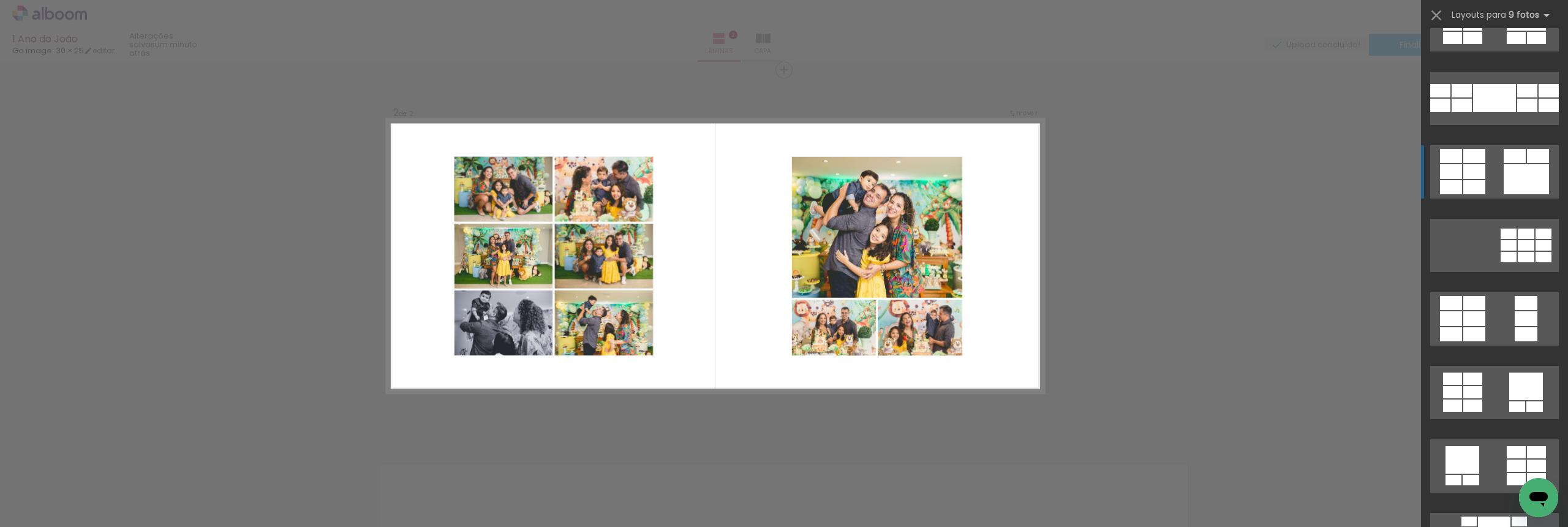
scroll to position [314, 0]
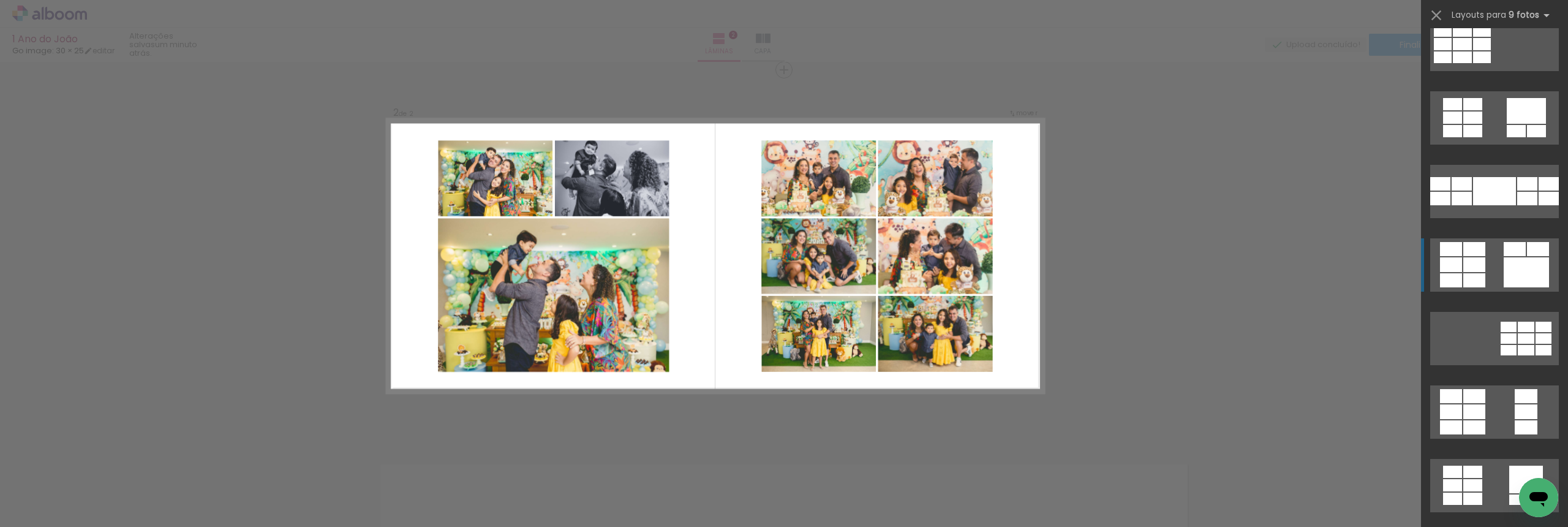
click at [1470, 278] on div at bounding box center [1474, 280] width 22 height 14
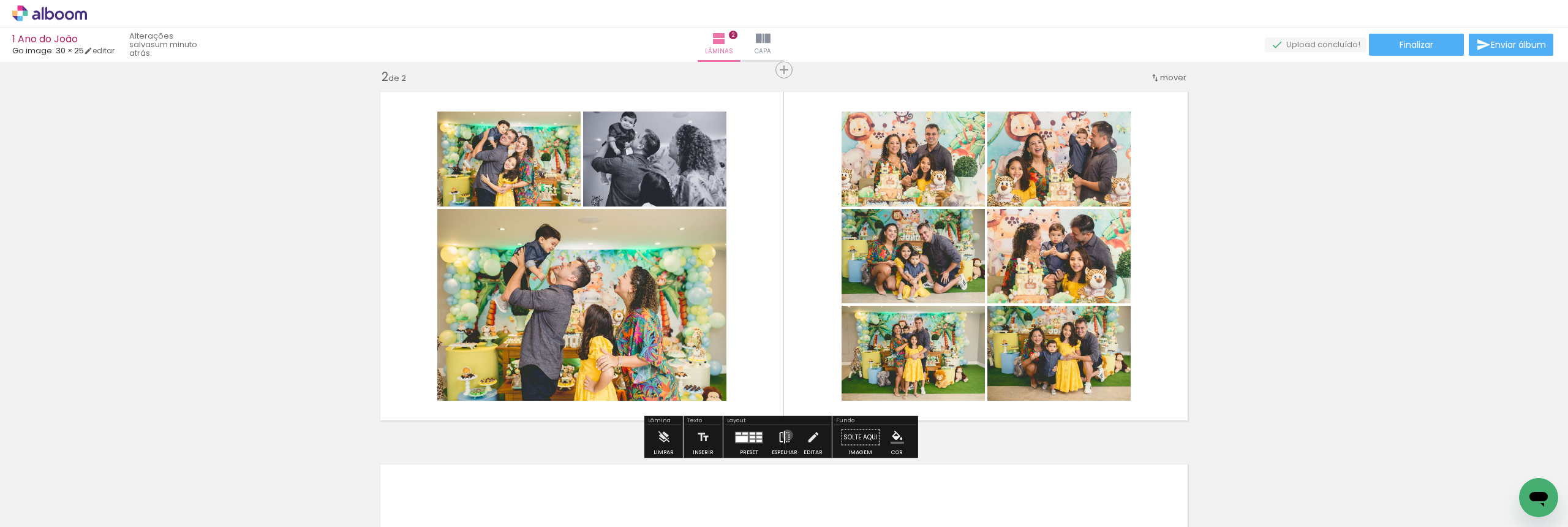
click at [785, 435] on iron-icon at bounding box center [785, 438] width 14 height 25
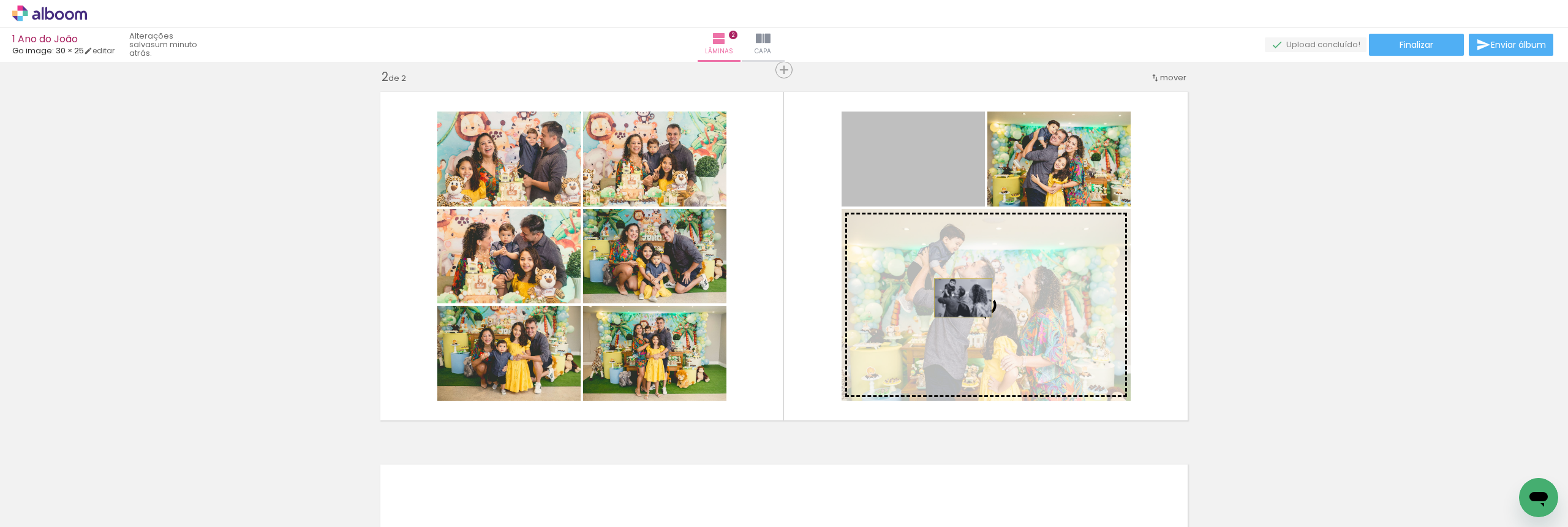
drag, startPoint x: 878, startPoint y: 190, endPoint x: 959, endPoint y: 298, distance: 135.0
click at [0, 0] on slot at bounding box center [0, 0] width 0 height 0
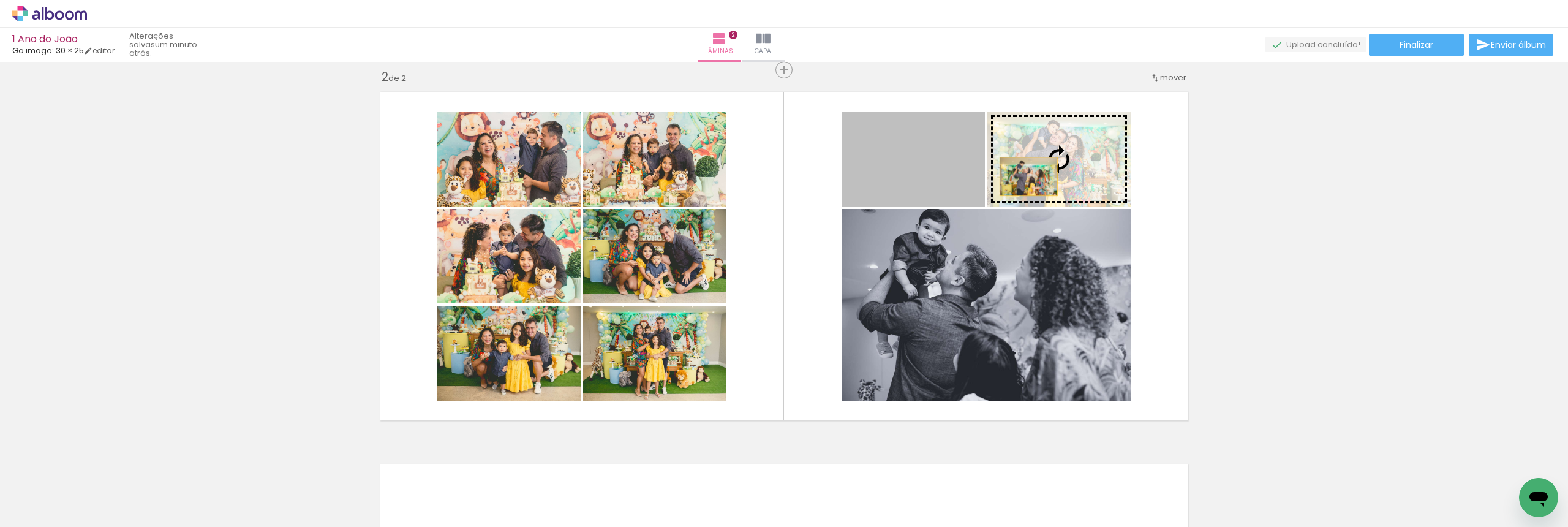
drag, startPoint x: 947, startPoint y: 173, endPoint x: 1024, endPoint y: 177, distance: 77.1
click at [0, 0] on slot at bounding box center [0, 0] width 0 height 0
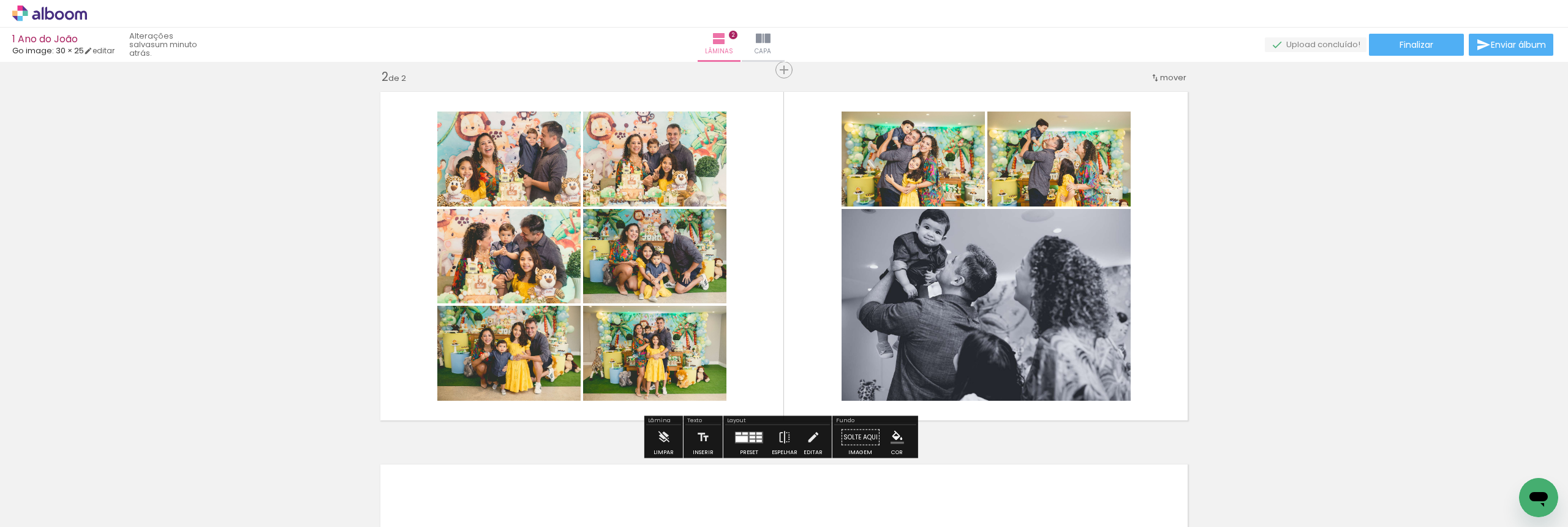
click at [1273, 200] on div "Inserir lâmina 1 de 2 Inserir lâmina 2 de 2" at bounding box center [784, 240] width 1568 height 1118
click at [1018, 315] on quentale-photo at bounding box center [986, 305] width 289 height 192
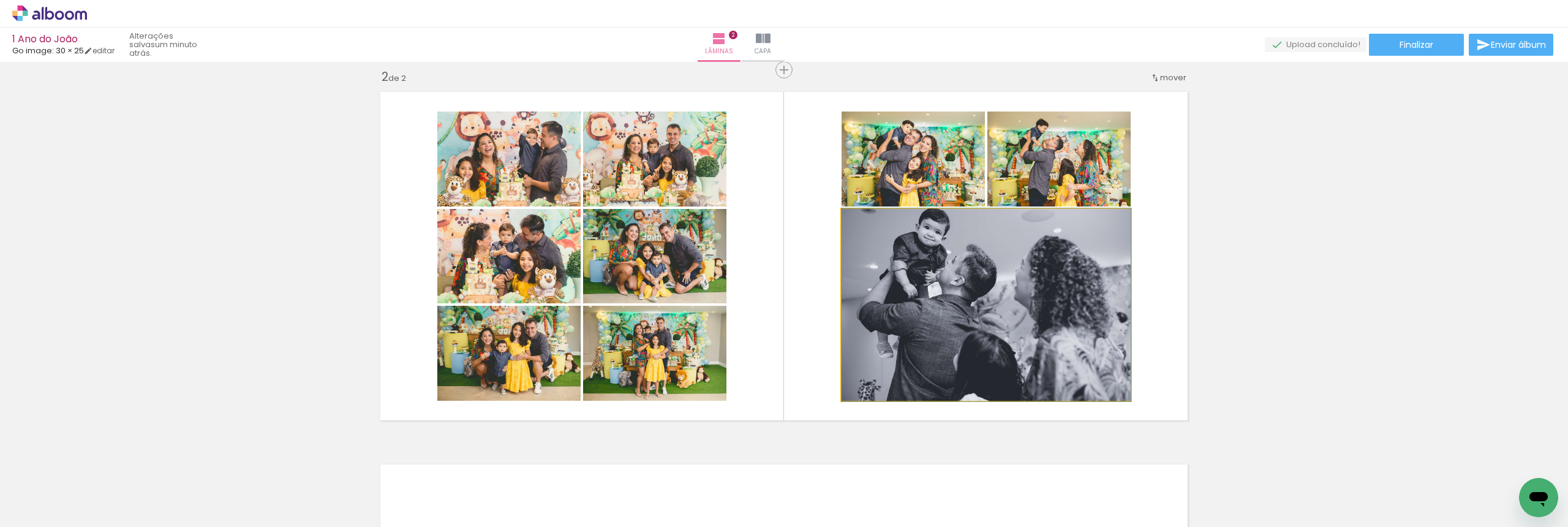
click at [1018, 315] on quentale-photo at bounding box center [986, 305] width 289 height 192
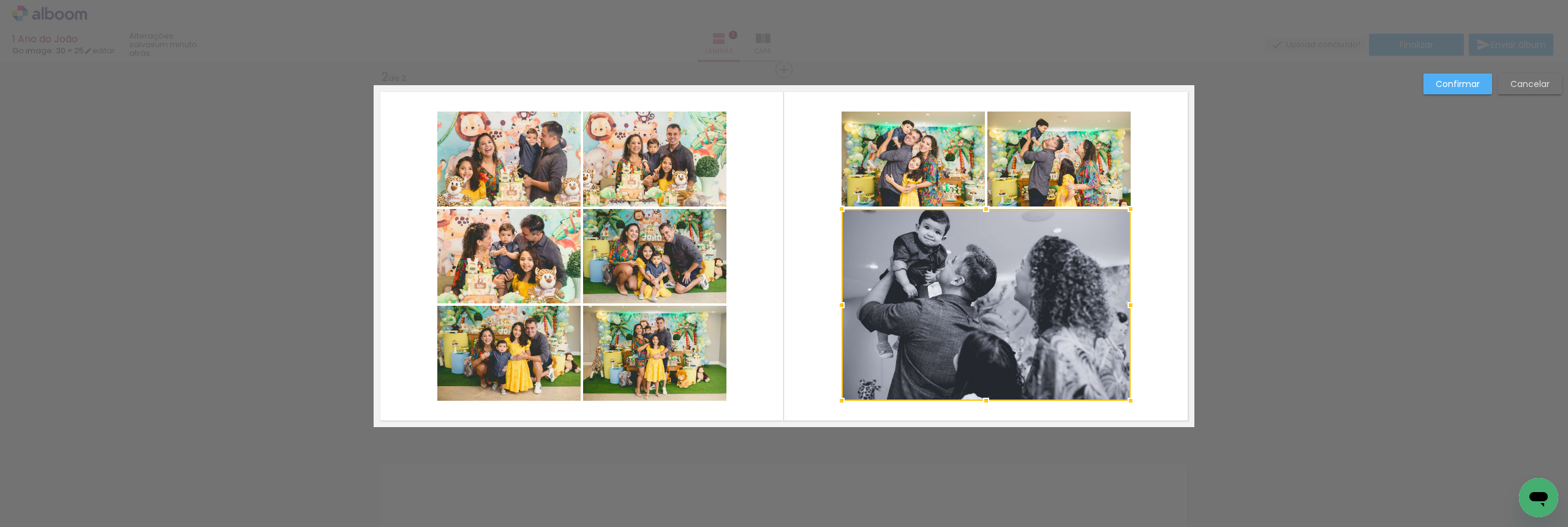
click at [1230, 265] on div "Confirmar Cancelar" at bounding box center [784, 250] width 1568 height 1147
click at [1237, 229] on div "Confirmar Cancelar" at bounding box center [784, 250] width 1568 height 1147
click at [1451, 90] on paper-button "Confirmar" at bounding box center [1457, 84] width 68 height 21
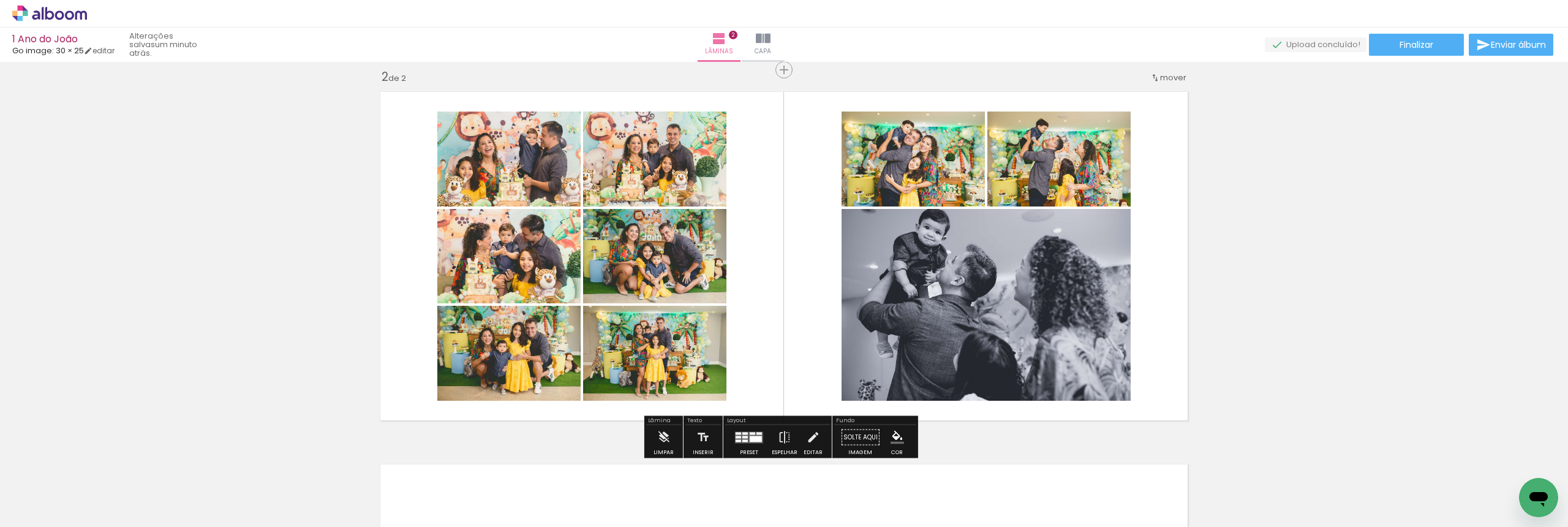
click at [983, 314] on quentale-photo at bounding box center [986, 305] width 289 height 192
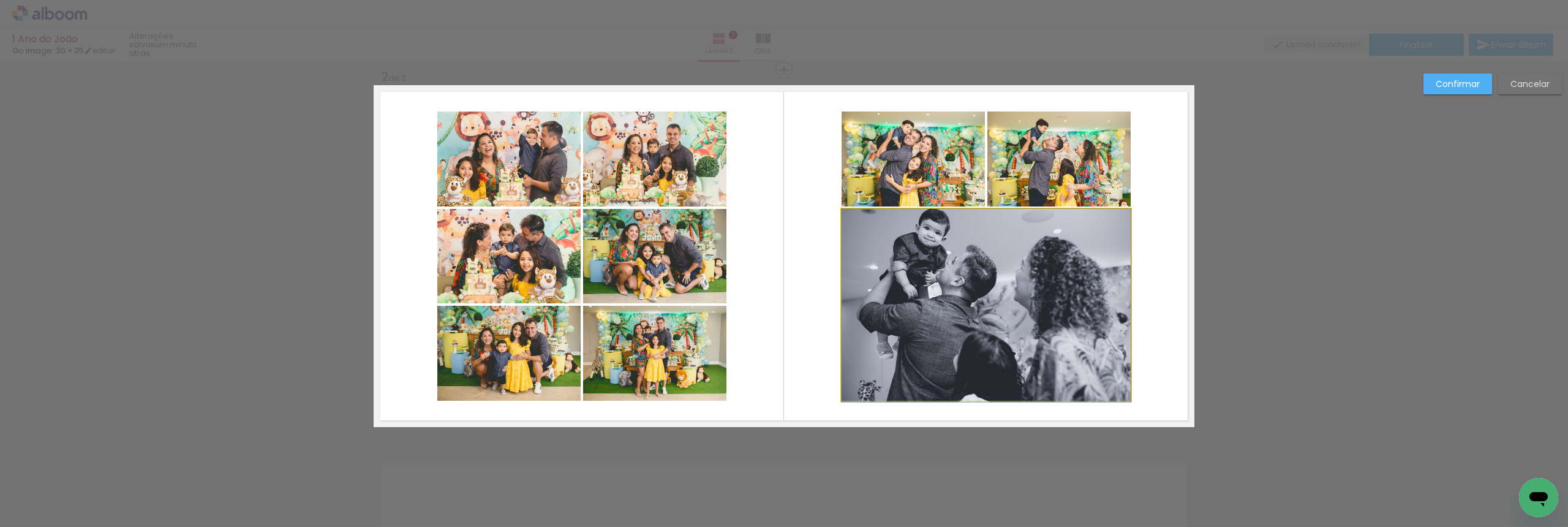
drag, startPoint x: 983, startPoint y: 314, endPoint x: 981, endPoint y: 330, distance: 16.1
click at [0, 0] on slot "Confirmar" at bounding box center [0, 0] width 0 height 0
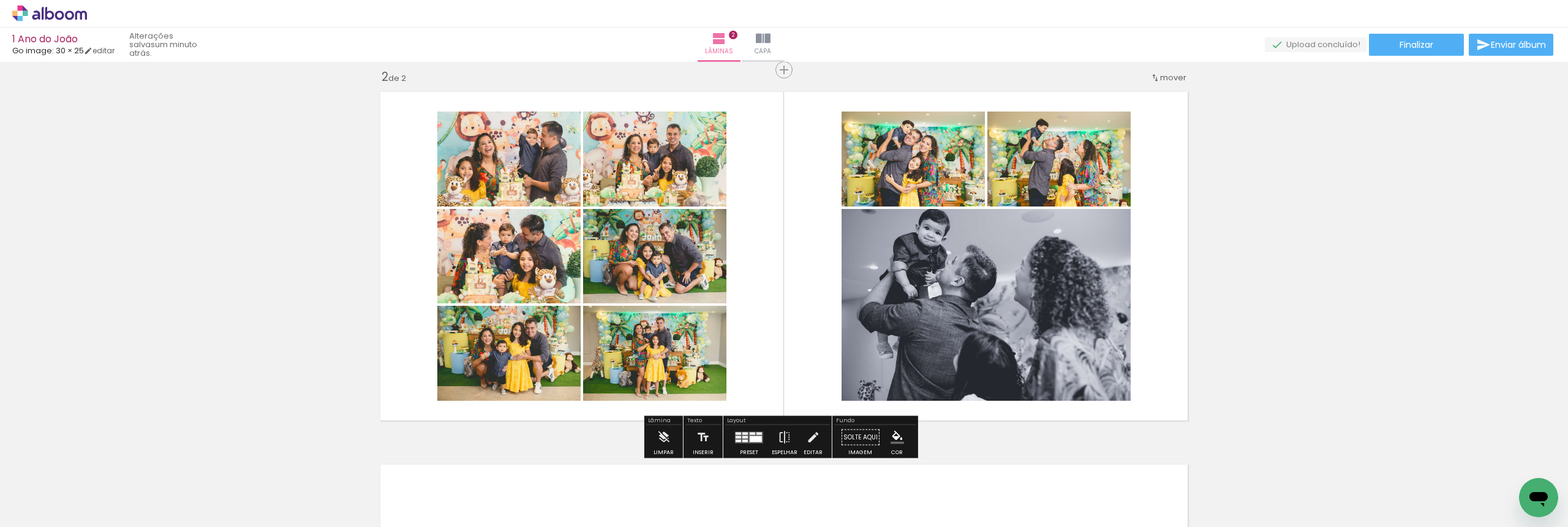
click at [1308, 267] on div "Inserir lâmina 1 de 2 Inserir lâmina 2 de 2" at bounding box center [784, 240] width 1568 height 1118
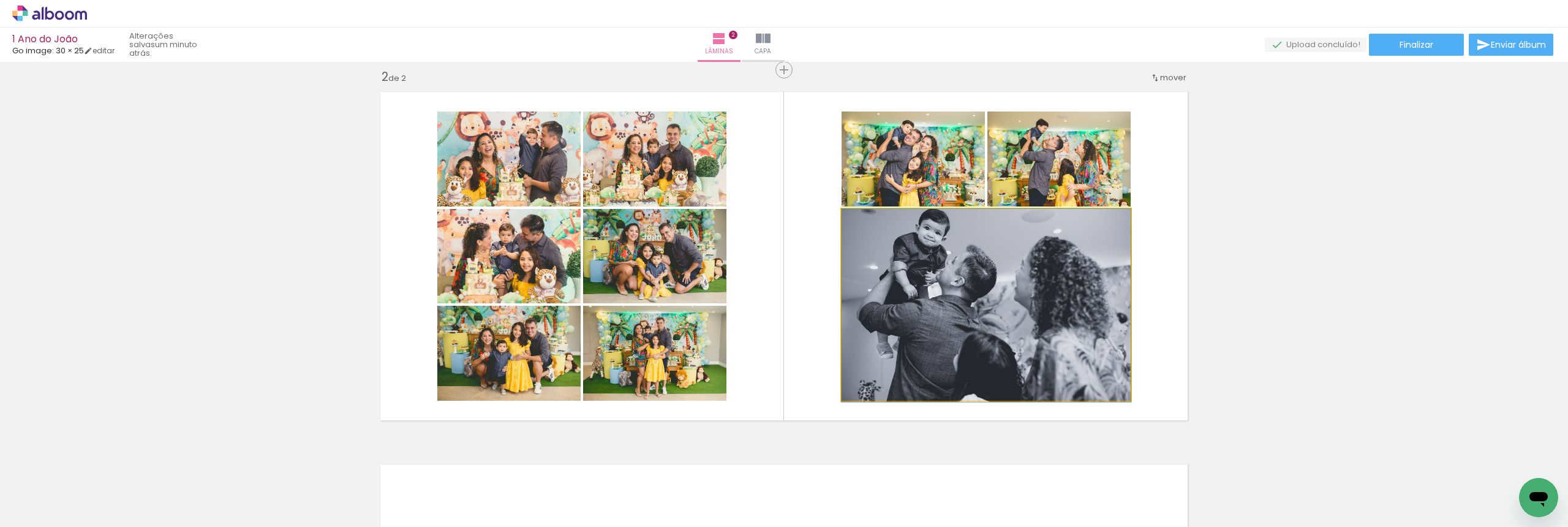
drag, startPoint x: 1037, startPoint y: 315, endPoint x: 1036, endPoint y: 324, distance: 9.1
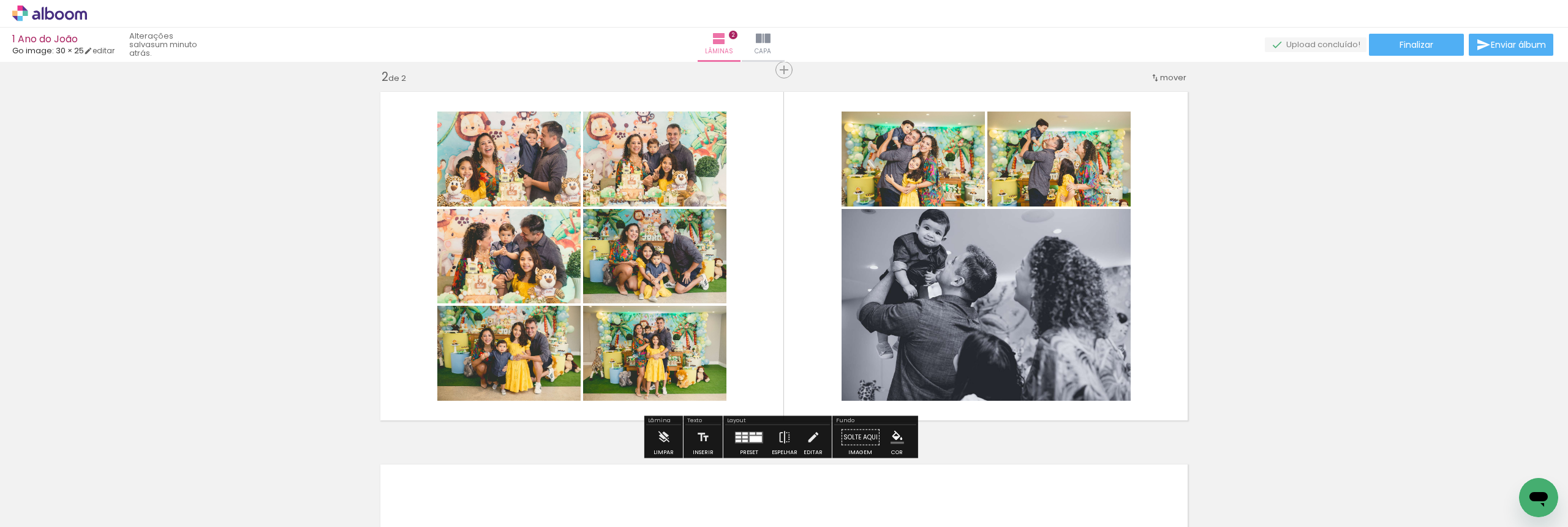
click at [1283, 262] on div "Inserir lâmina 1 de 2 Inserir lâmina 2 de 2" at bounding box center [784, 240] width 1568 height 1118
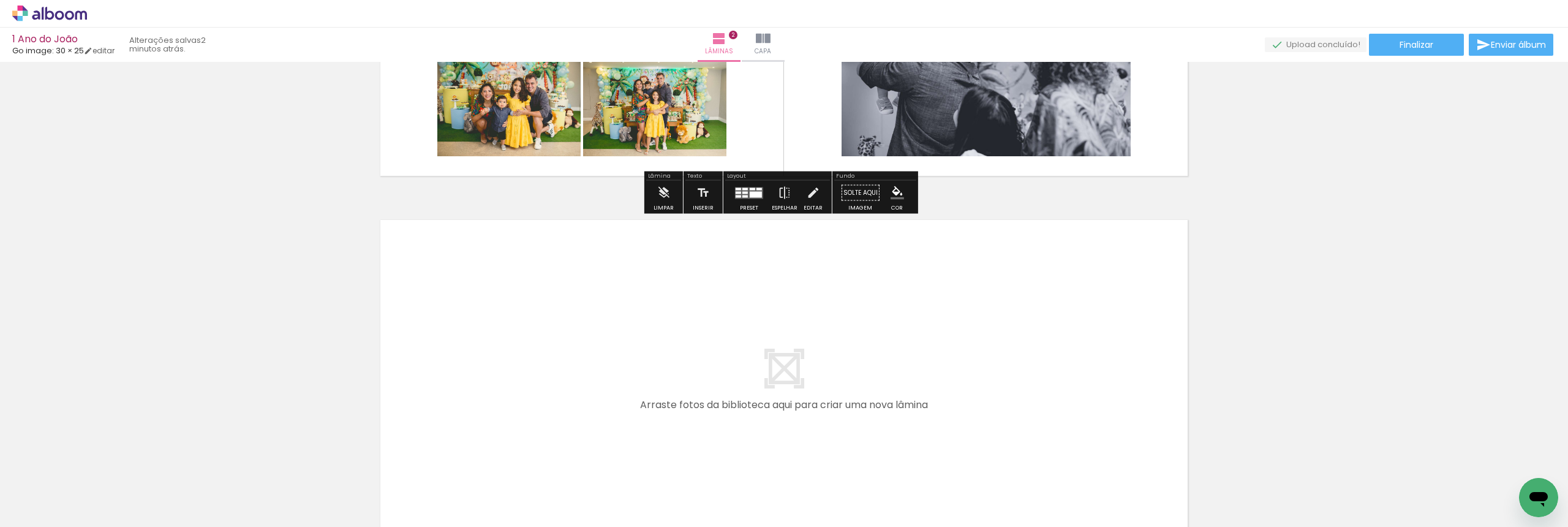
scroll to position [684, 0]
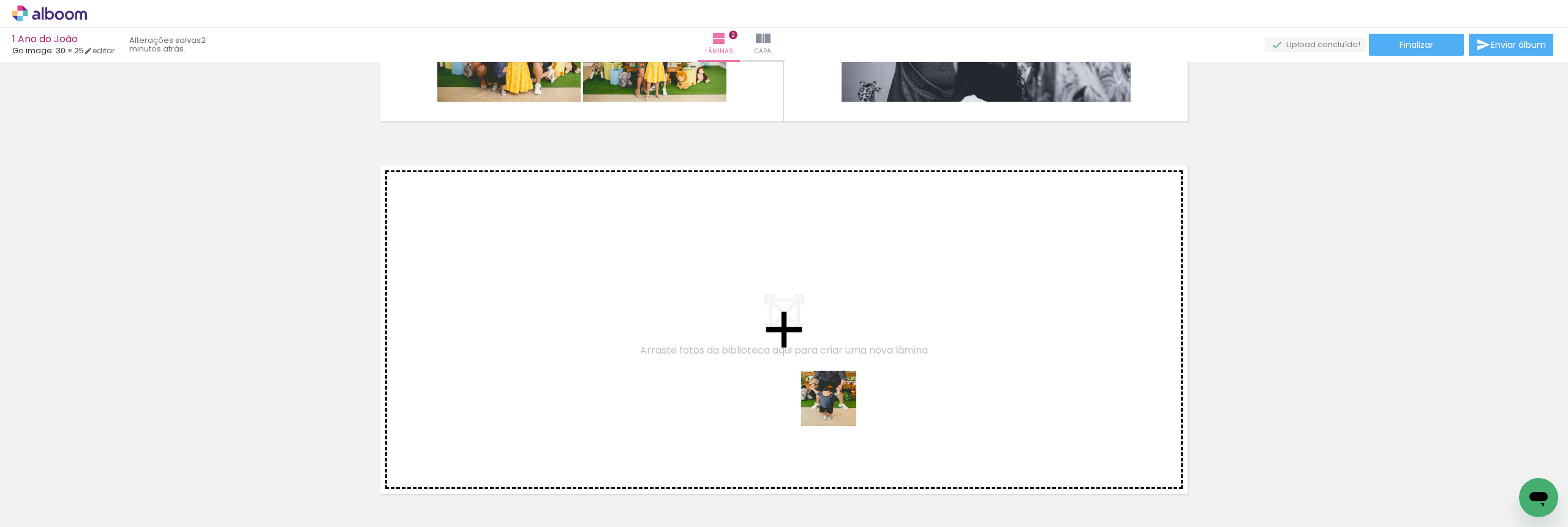
drag, startPoint x: 1093, startPoint y: 475, endPoint x: 646, endPoint y: 393, distance: 454.5
click at [646, 393] on quentale-workspace at bounding box center [784, 263] width 1568 height 527
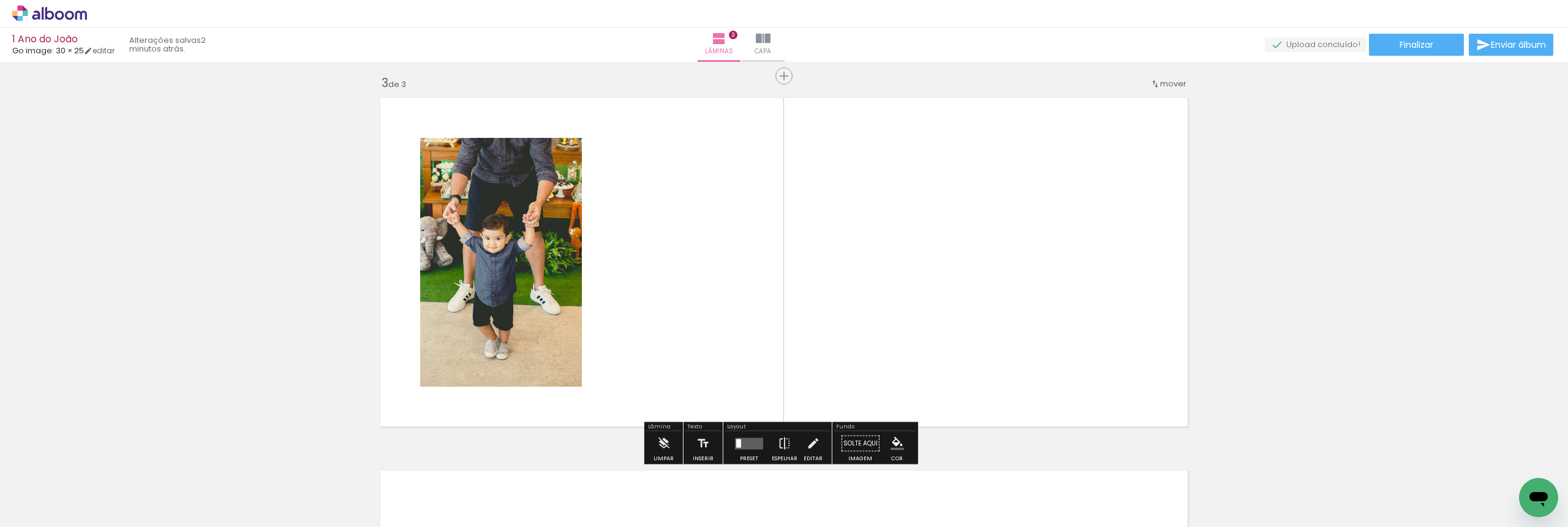
scroll to position [758, 0]
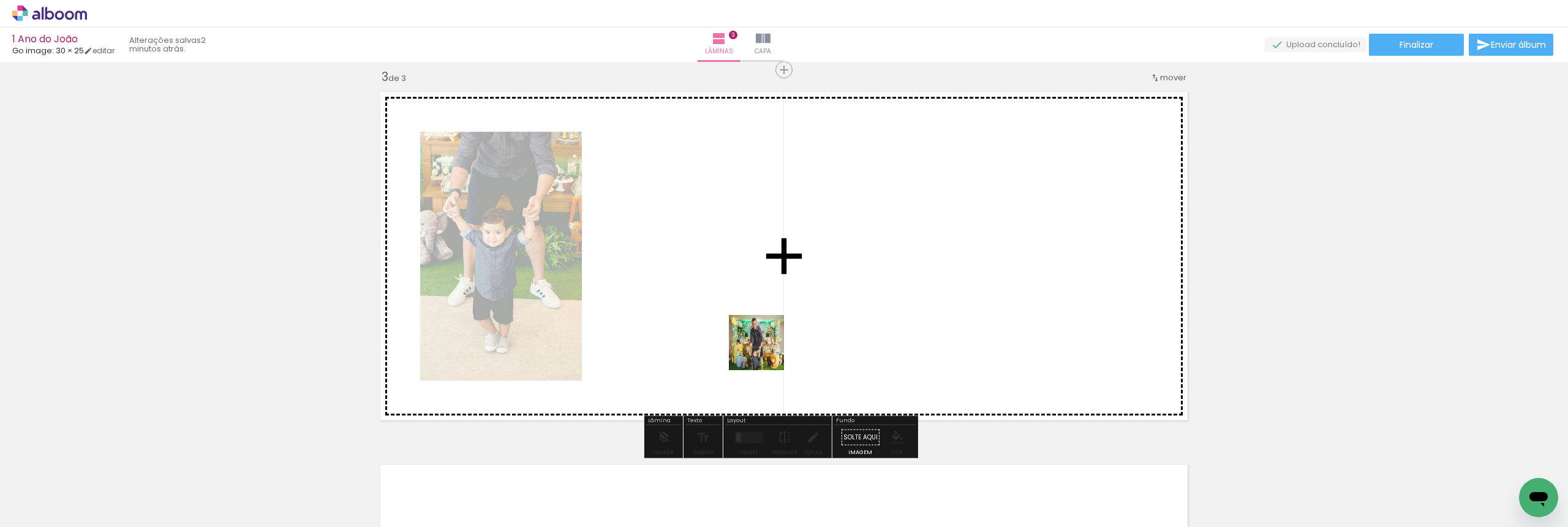
drag, startPoint x: 1162, startPoint y: 491, endPoint x: 644, endPoint y: 343, distance: 538.7
click at [644, 343] on quentale-workspace at bounding box center [784, 263] width 1568 height 527
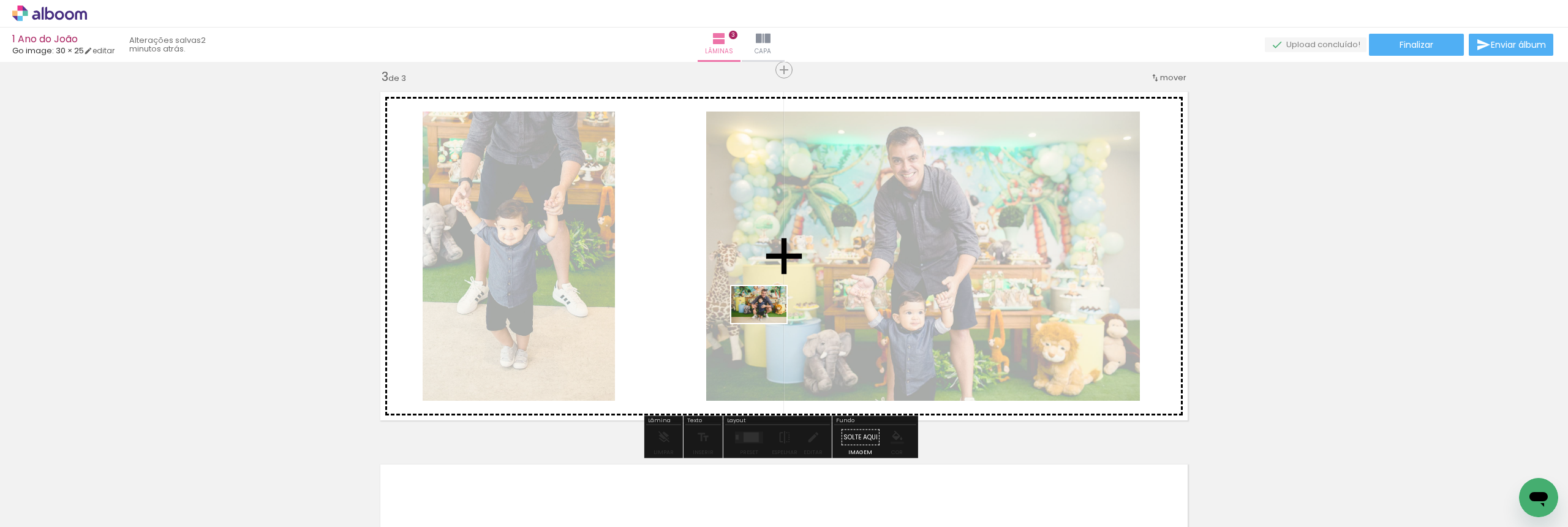
drag, startPoint x: 1218, startPoint y: 479, endPoint x: 768, endPoint y: 323, distance: 476.3
click at [768, 323] on quentale-workspace at bounding box center [784, 263] width 1568 height 527
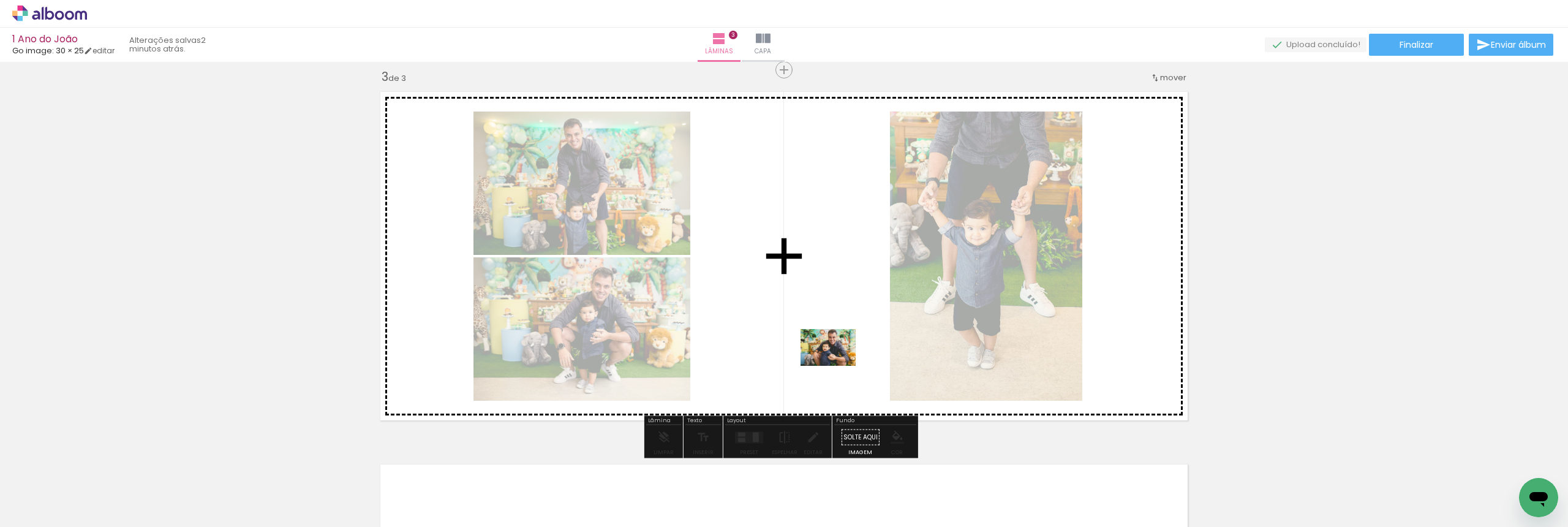
drag, startPoint x: 1289, startPoint y: 483, endPoint x: 837, endPoint y: 366, distance: 466.9
click at [837, 366] on quentale-workspace at bounding box center [784, 263] width 1568 height 527
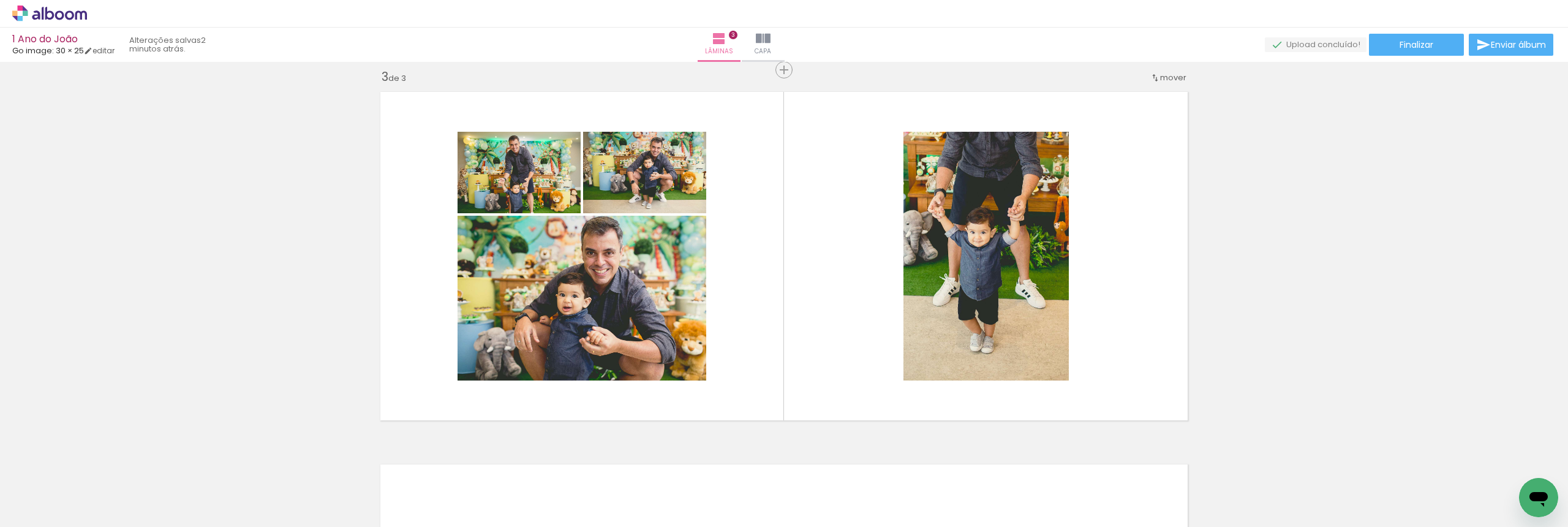
scroll to position [0, 3]
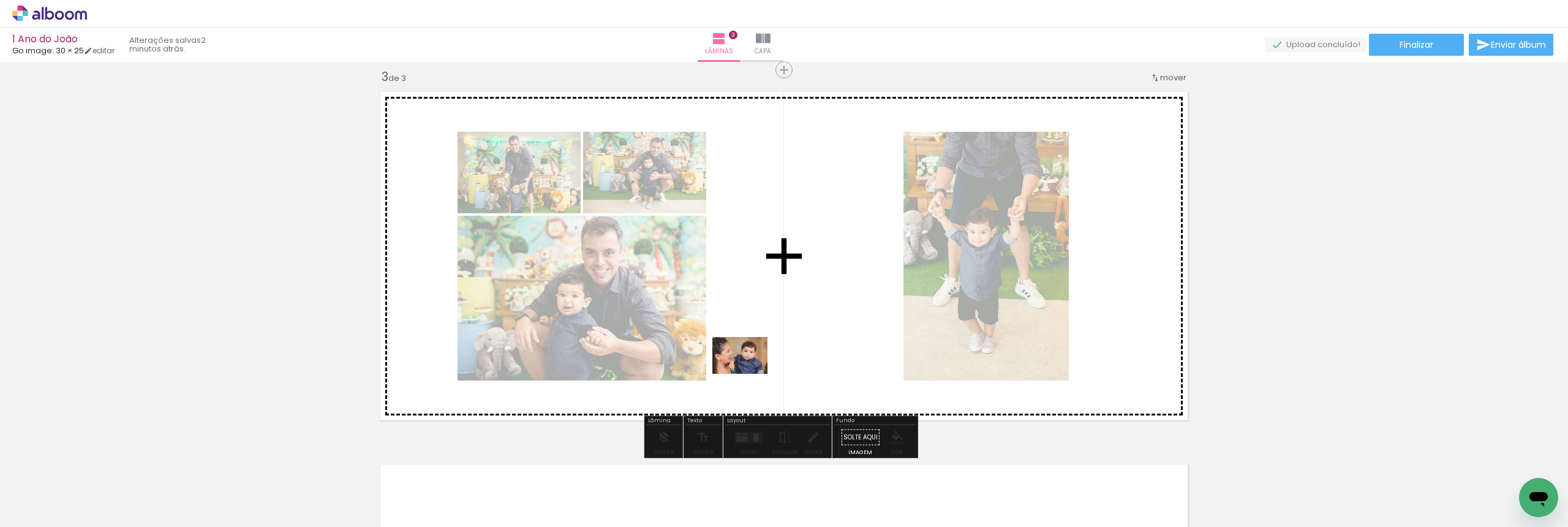
drag, startPoint x: 407, startPoint y: 490, endPoint x: 749, endPoint y: 374, distance: 361.1
click at [749, 374] on quentale-workspace at bounding box center [784, 263] width 1568 height 527
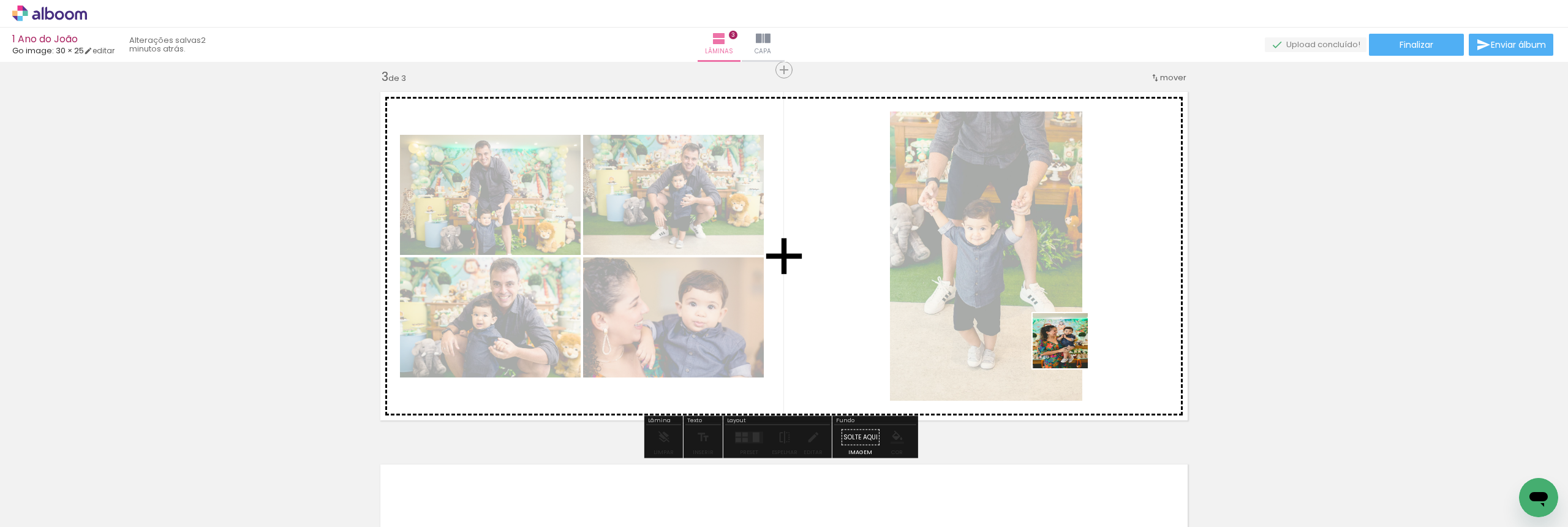
drag, startPoint x: 1362, startPoint y: 482, endPoint x: 1068, endPoint y: 349, distance: 322.7
click at [1068, 349] on quentale-workspace at bounding box center [784, 263] width 1568 height 527
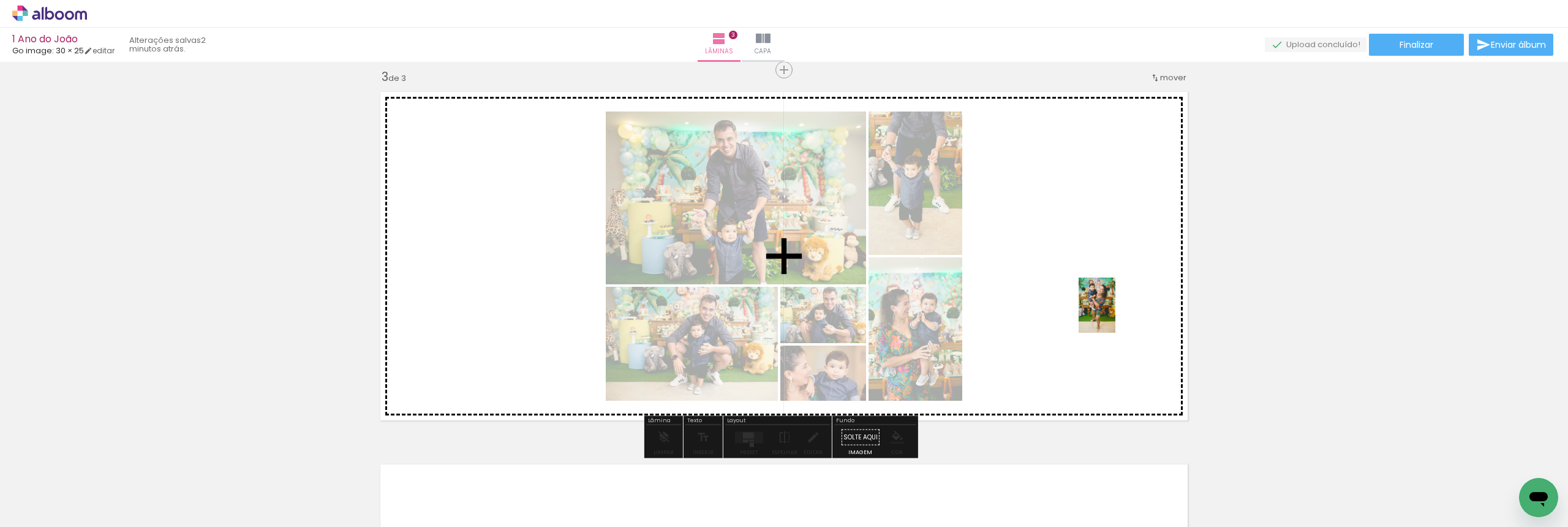
drag, startPoint x: 1424, startPoint y: 474, endPoint x: 1115, endPoint y: 315, distance: 347.5
click at [1115, 315] on quentale-workspace at bounding box center [784, 263] width 1568 height 527
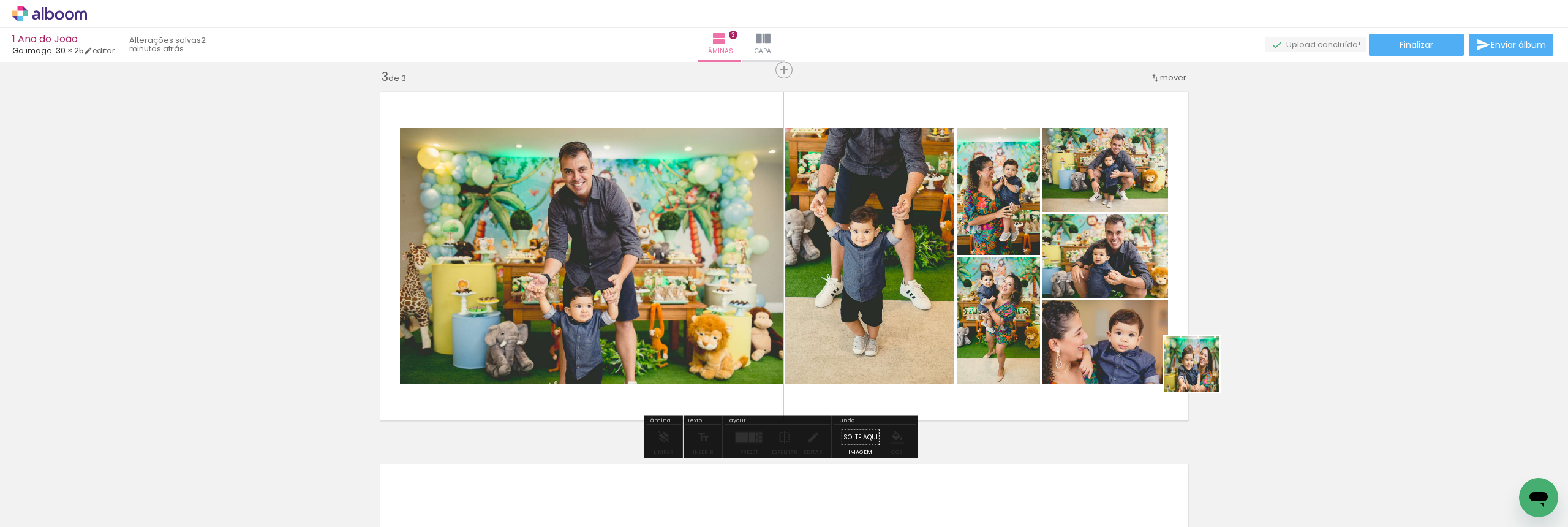
drag, startPoint x: 1498, startPoint y: 493, endPoint x: 1071, endPoint y: 345, distance: 451.9
click at [1071, 345] on quentale-workspace at bounding box center [784, 263] width 1568 height 527
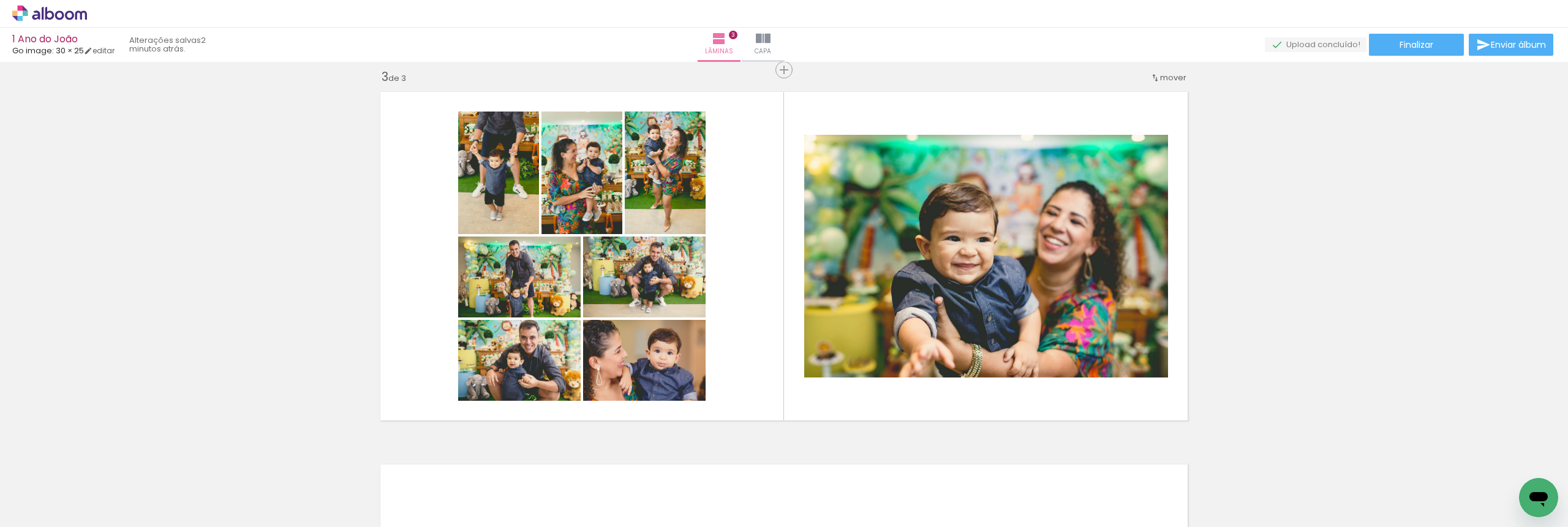
scroll to position [0, 643]
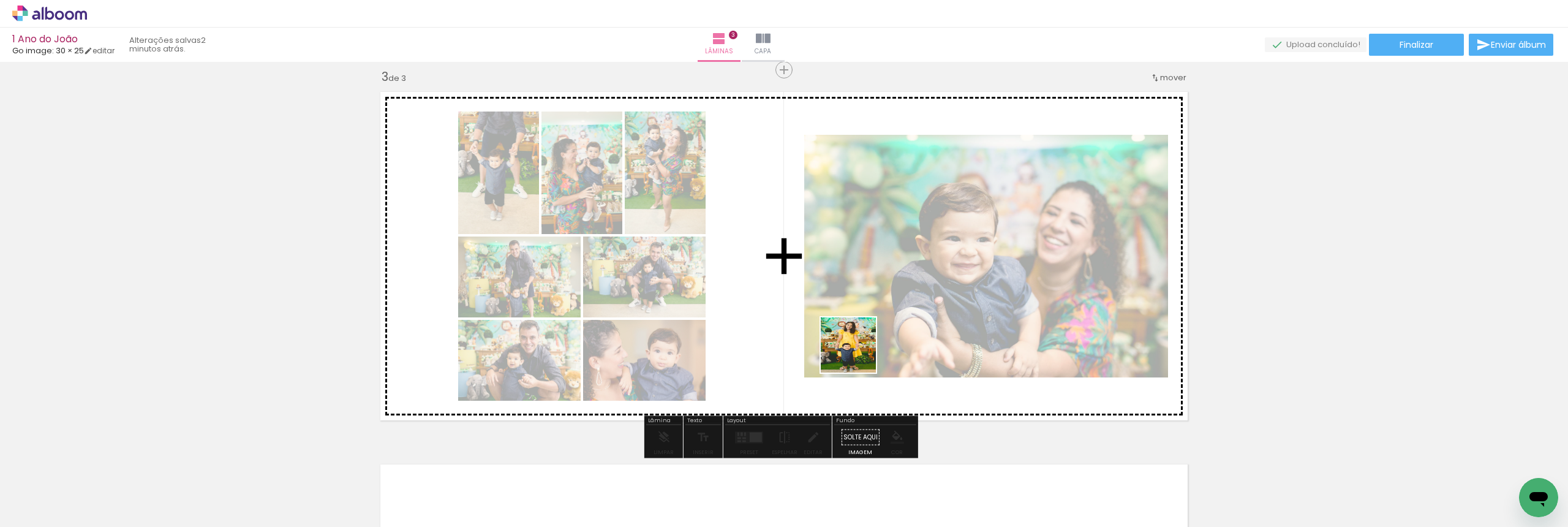
drag, startPoint x: 934, startPoint y: 481, endPoint x: 858, endPoint y: 354, distance: 148.0
click at [858, 354] on quentale-workspace at bounding box center [784, 263] width 1568 height 527
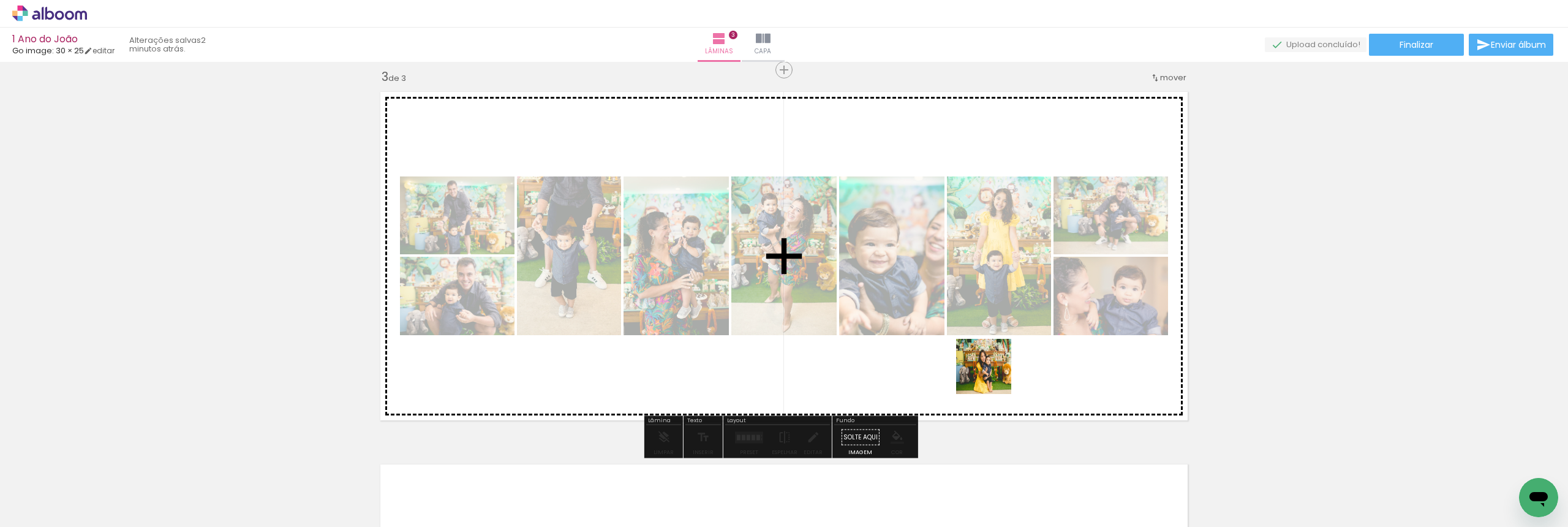
drag, startPoint x: 1008, startPoint y: 492, endPoint x: 993, endPoint y: 376, distance: 117.0
click at [993, 376] on quentale-workspace at bounding box center [784, 263] width 1568 height 527
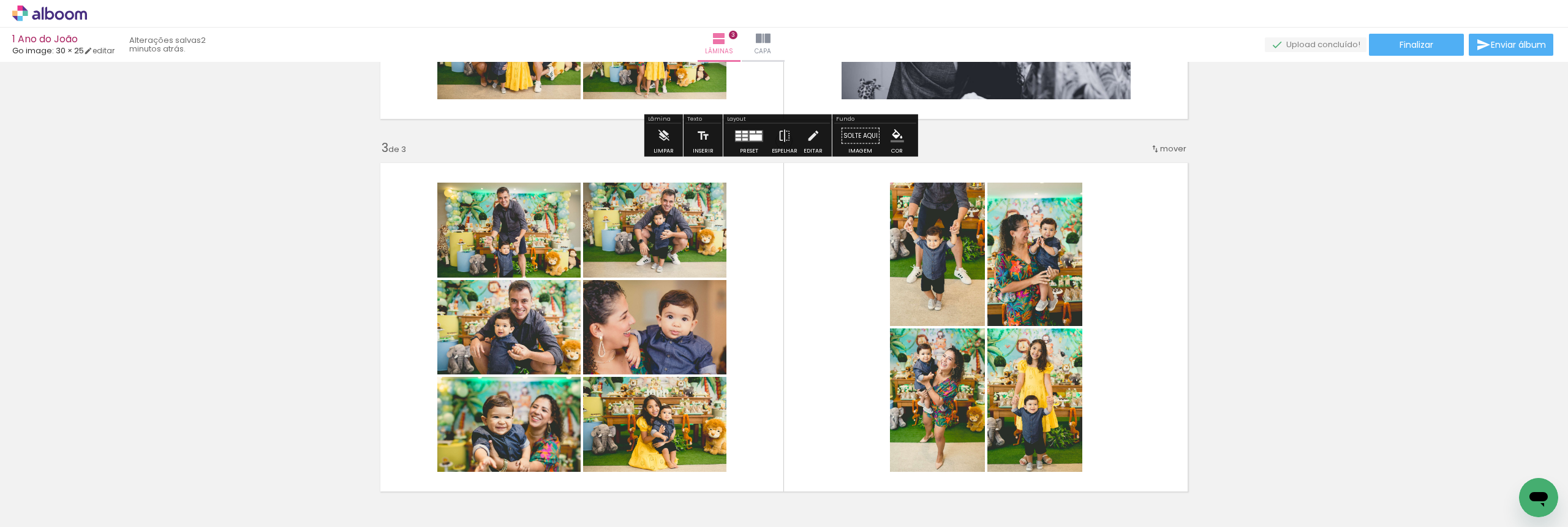
scroll to position [749, 0]
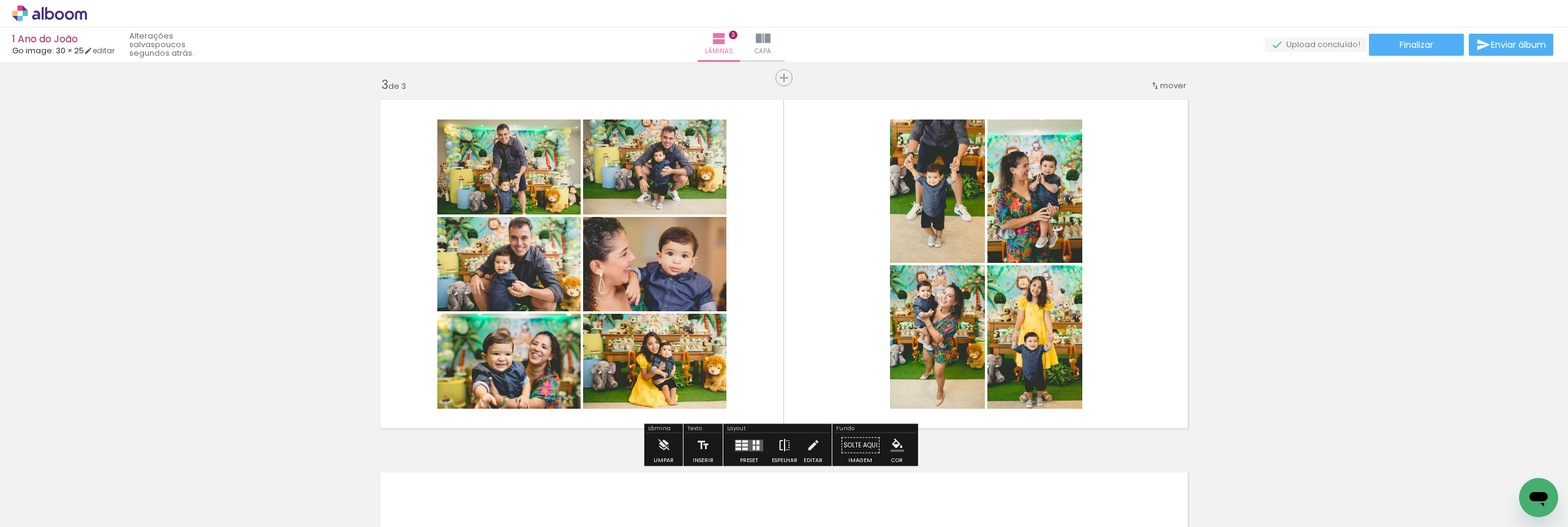
click at [778, 442] on iron-icon at bounding box center [785, 446] width 14 height 25
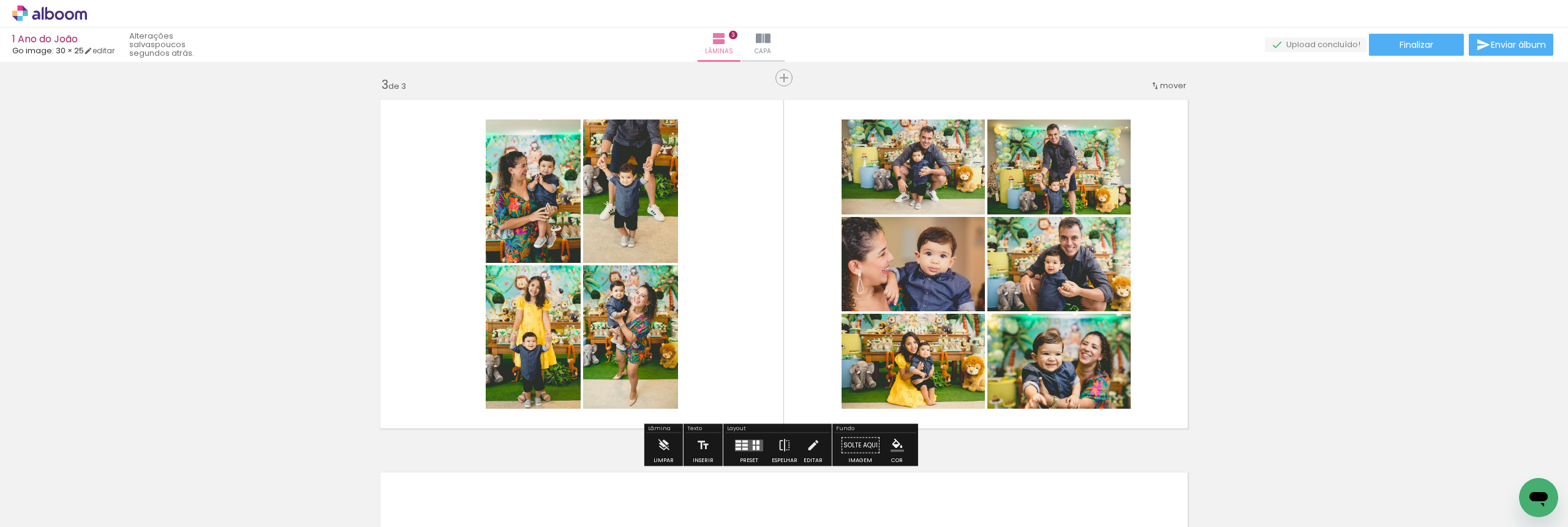
click at [753, 447] on div at bounding box center [754, 448] width 3 height 5
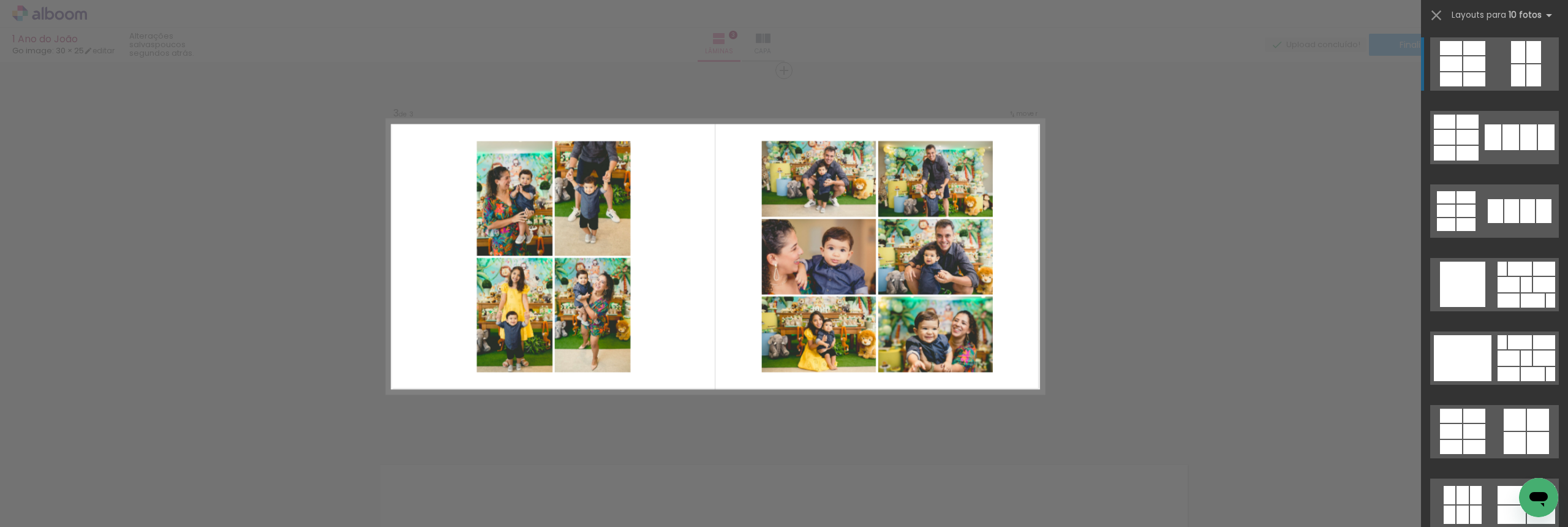
scroll to position [758, 0]
